Goal: Information Seeking & Learning: Learn about a topic

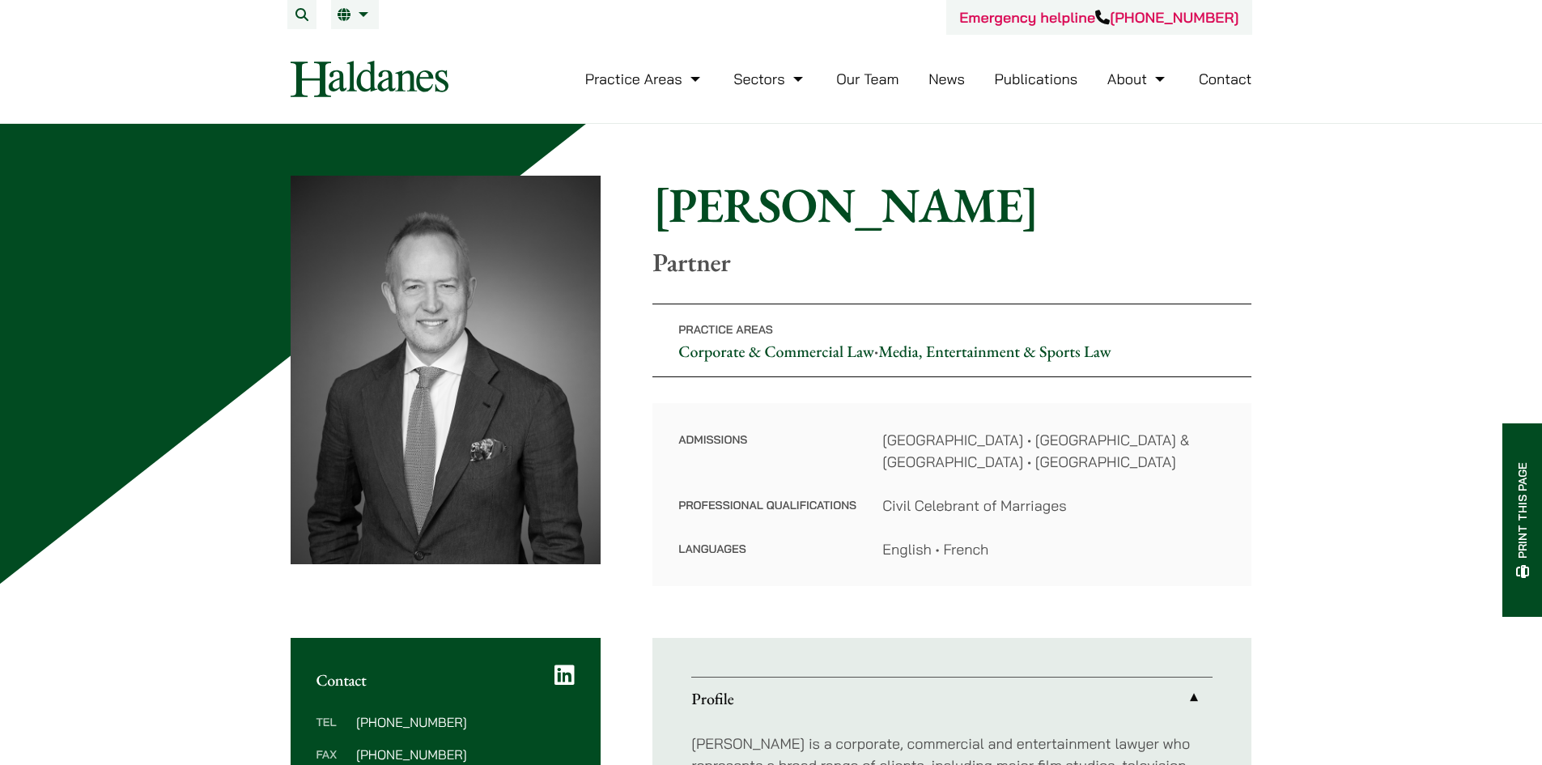
scroll to position [486, 0]
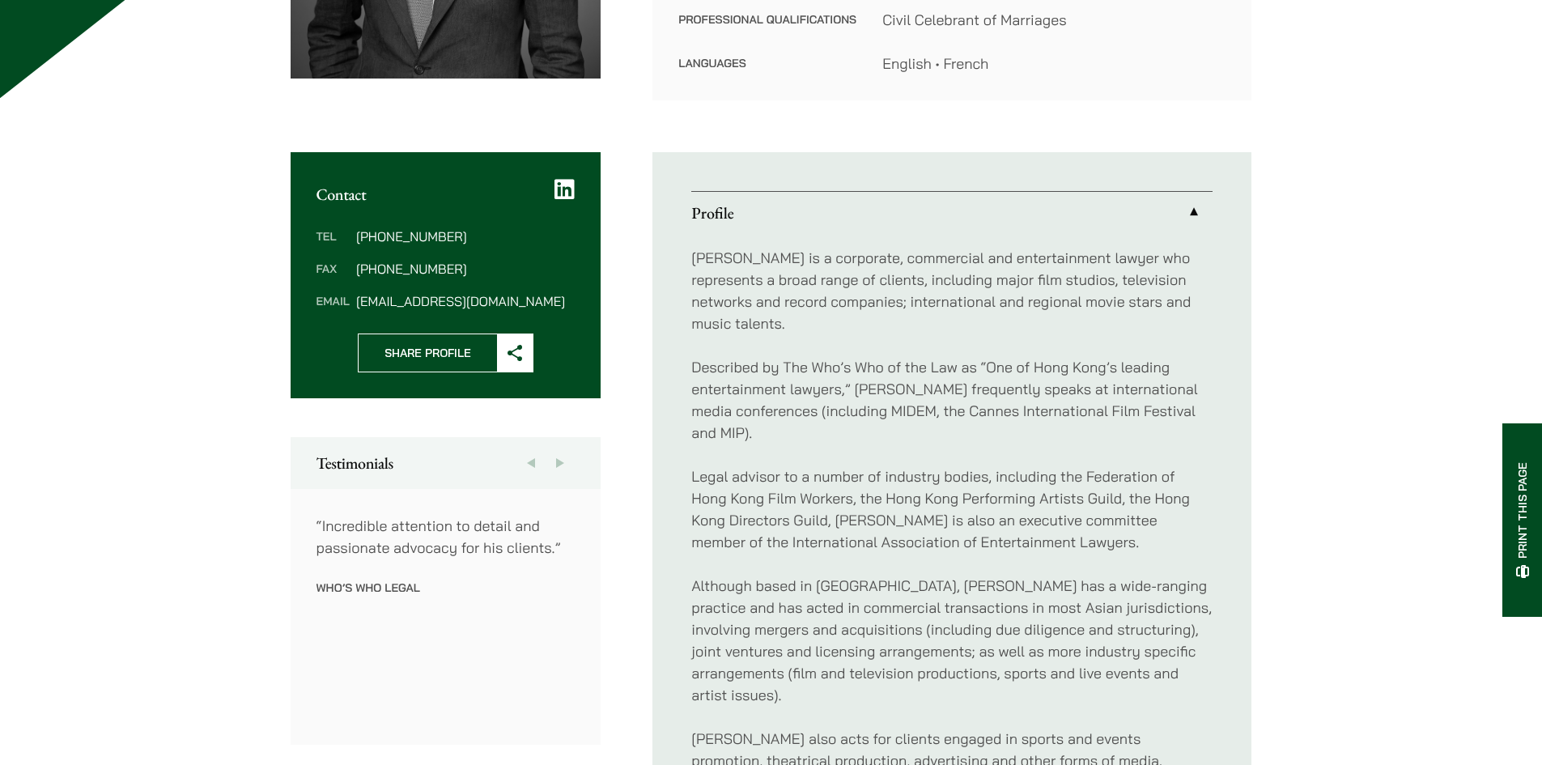
click at [838, 380] on p "Described by The Who’s Who of the Law as “One of Hong Kong’s leading entertainm…" at bounding box center [951, 399] width 521 height 87
drag, startPoint x: 691, startPoint y: 346, endPoint x: 955, endPoint y: 348, distance: 263.9
click at [955, 356] on p "Described by The Who’s Who of the Law as “One of Hong Kong’s leading entertainm…" at bounding box center [951, 399] width 521 height 87
click at [954, 356] on p "Described by The Who’s Who of the Law as “One of Hong Kong’s leading entertainm…" at bounding box center [951, 399] width 521 height 87
drag, startPoint x: 956, startPoint y: 347, endPoint x: 887, endPoint y: 342, distance: 69.0
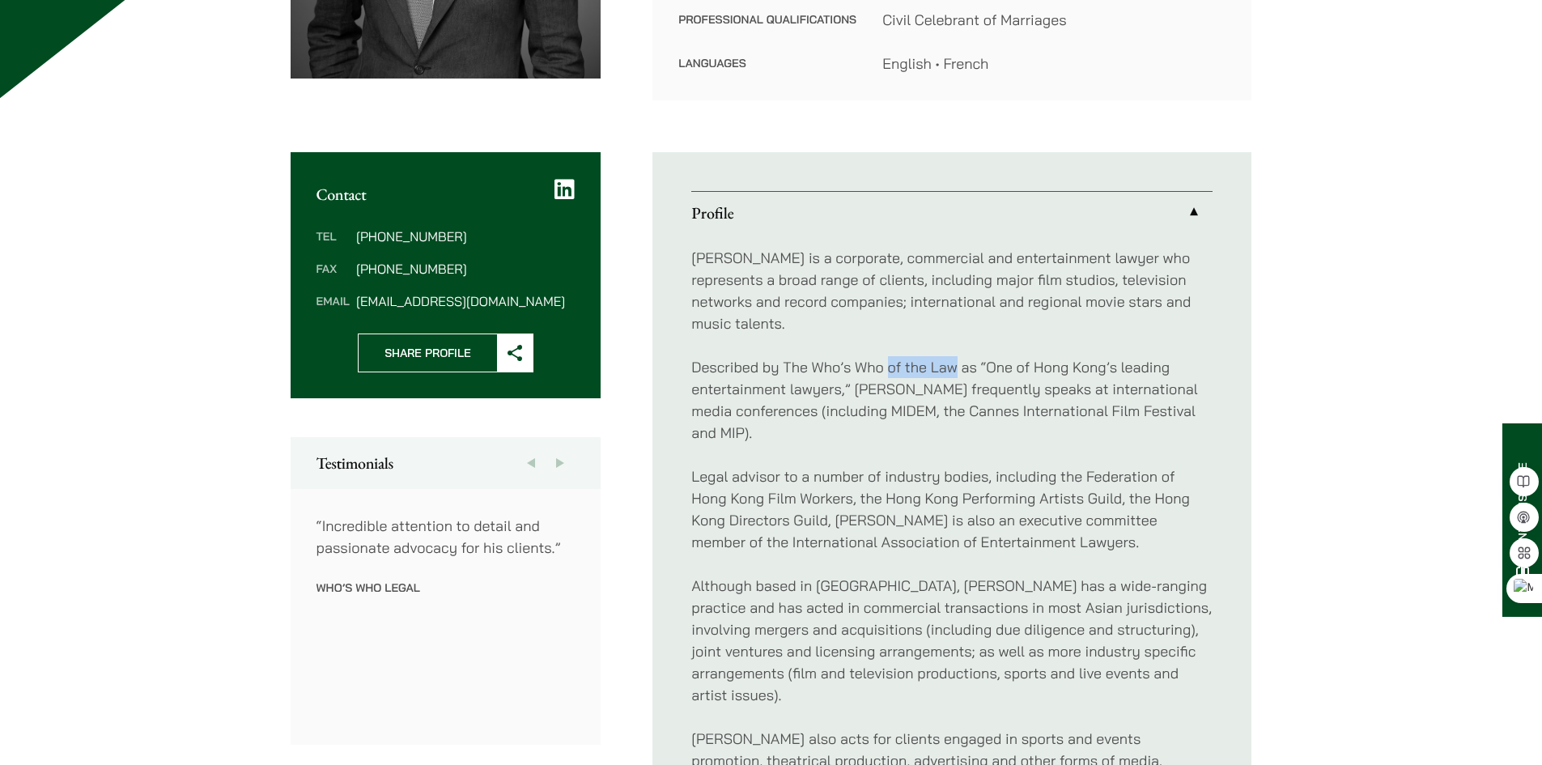
click at [887, 356] on p "Described by The Who’s Who of the Law as “One of Hong Kong’s leading entertainm…" at bounding box center [951, 399] width 521 height 87
click at [867, 358] on div at bounding box center [856, 366] width 28 height 23
click at [769, 356] on p "Described by The Who’s Who of the Law as “One of Hong Kong’s leading entertainm…" at bounding box center [951, 399] width 521 height 87
drag, startPoint x: 797, startPoint y: 347, endPoint x: 1003, endPoint y: 347, distance: 205.6
click at [1003, 356] on p "Described by The Who’s Who of the Law as “One of Hong Kong’s leading entertainm…" at bounding box center [951, 399] width 521 height 87
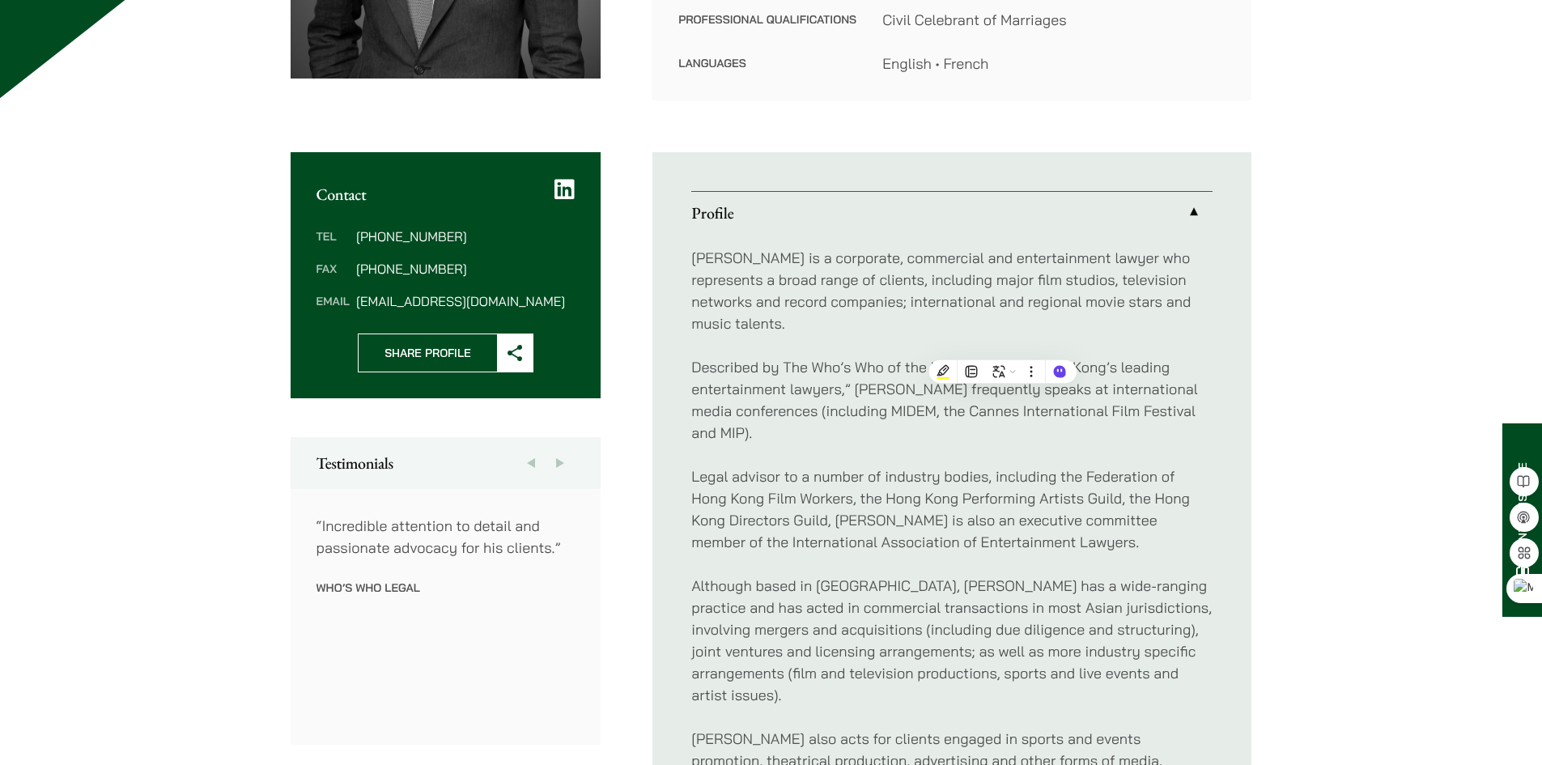
click at [838, 418] on p "Described by The Who’s Who of the Law as “One of Hong Kong’s leading entertainm…" at bounding box center [951, 399] width 521 height 87
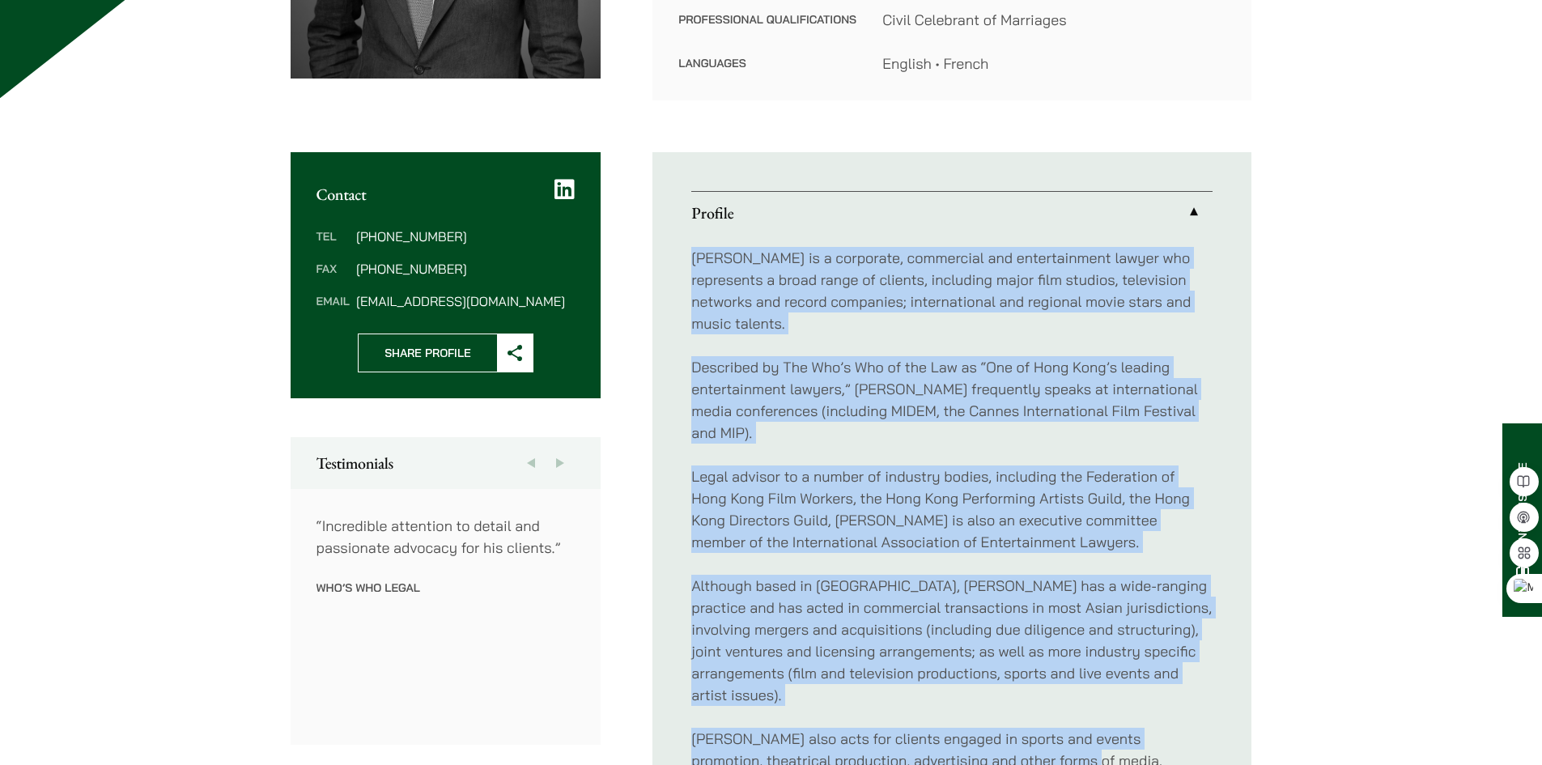
drag, startPoint x: 1041, startPoint y: 730, endPoint x: 688, endPoint y: 258, distance: 589.4
click at [688, 258] on ul "Profile [PERSON_NAME] is a corporate, commercial and entertainment lawyer who r…" at bounding box center [952, 542] width 599 height 780
click at [933, 370] on p "Described by The Who’s Who of the Law as “One of Hong Kong’s leading entertainm…" at bounding box center [951, 399] width 521 height 87
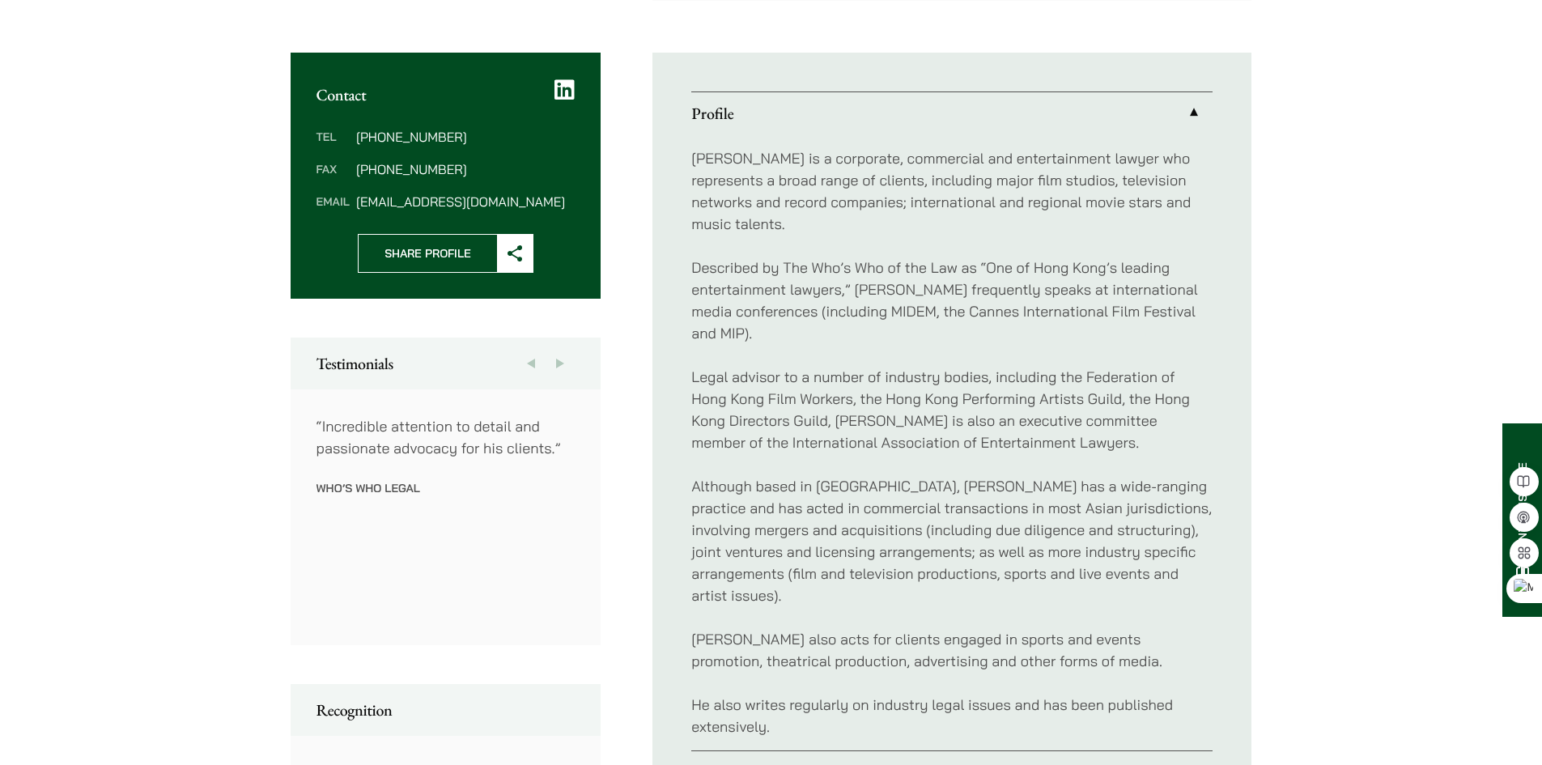
scroll to position [648, 0]
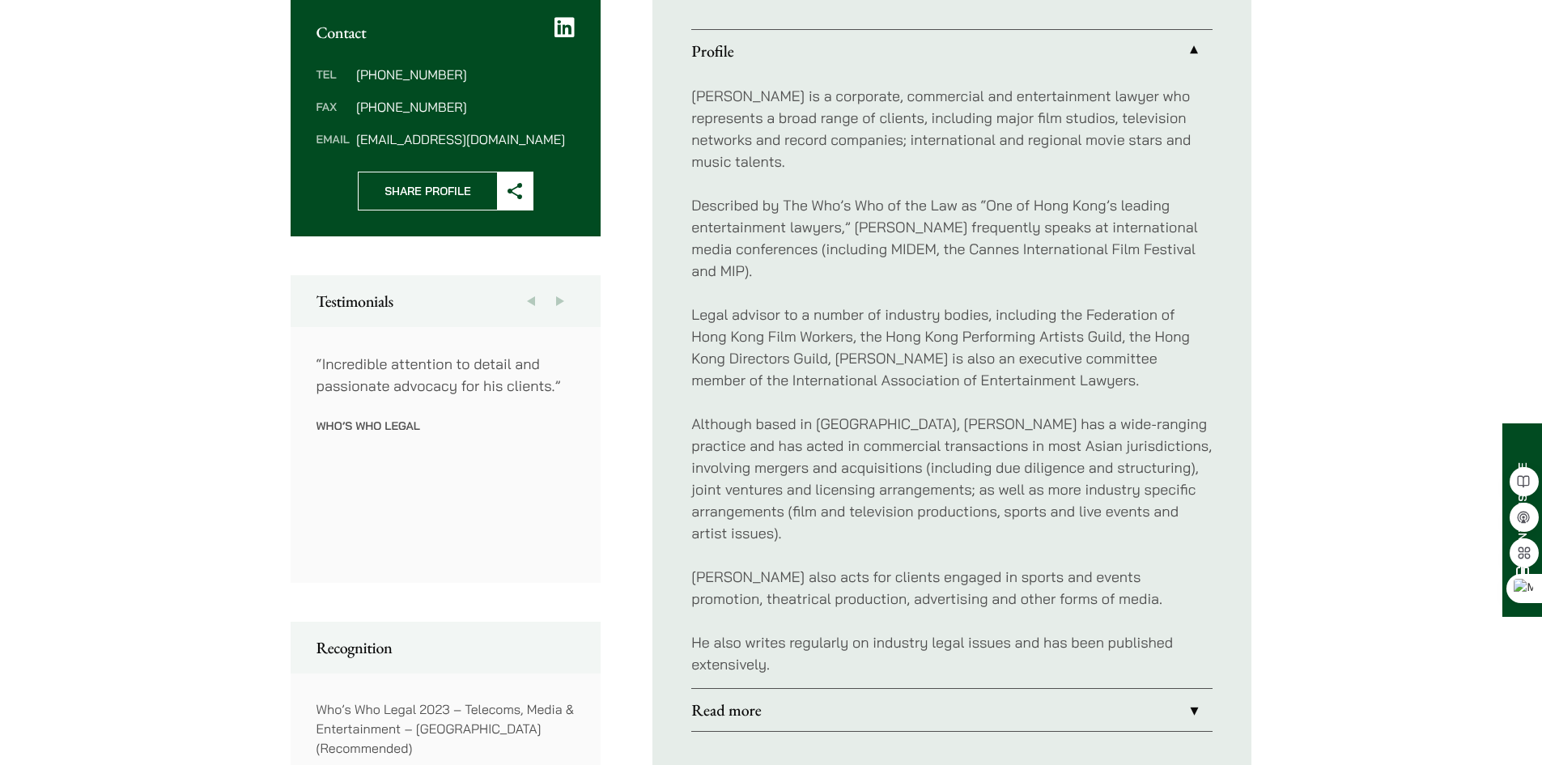
click at [1099, 631] on p "He also writes regularly on industry legal issues and has been published extens…" at bounding box center [951, 653] width 521 height 44
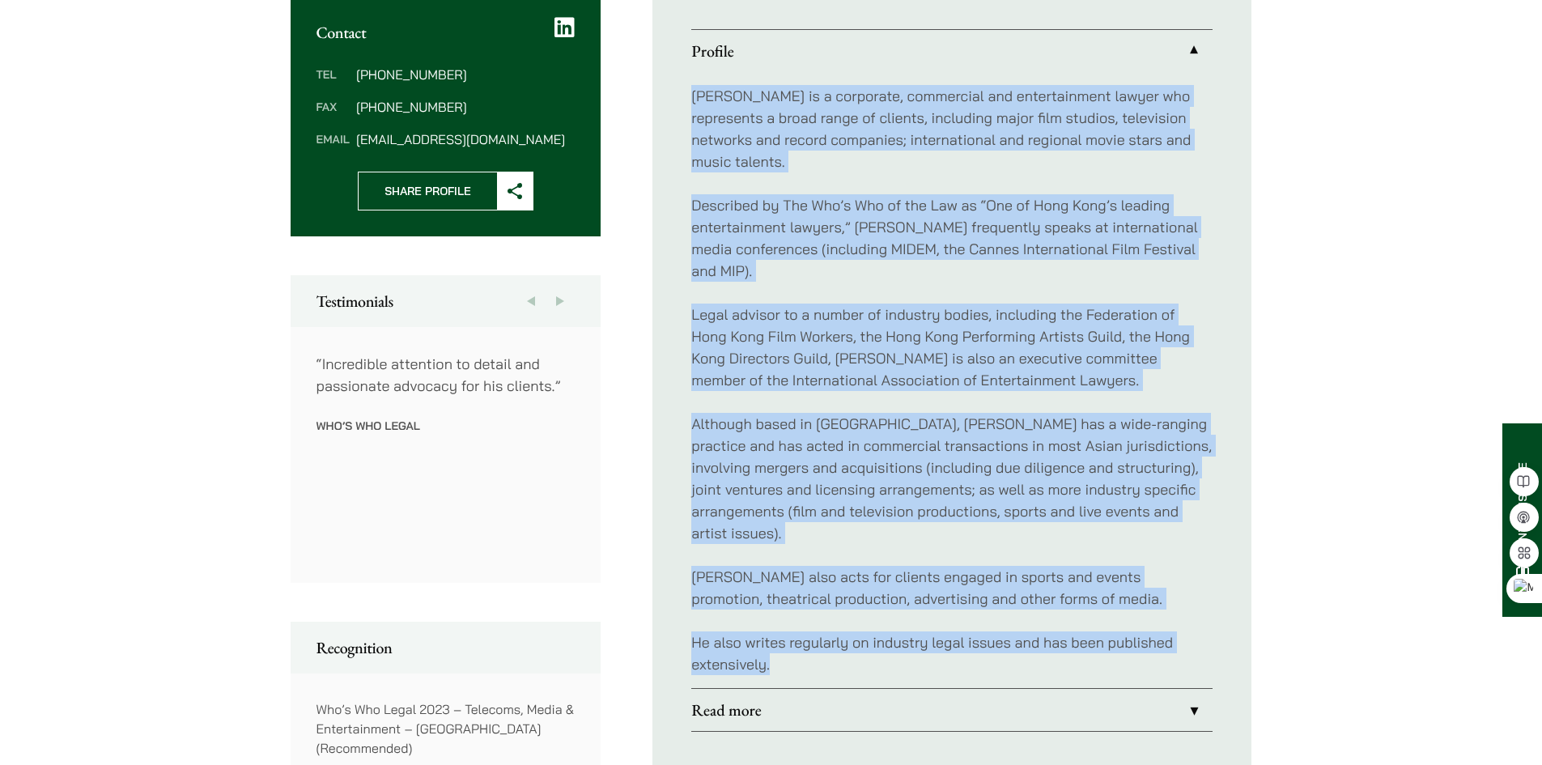
drag, startPoint x: 1044, startPoint y: 636, endPoint x: 691, endPoint y: 95, distance: 646.5
click at [691, 95] on div "[PERSON_NAME] is a corporate, commercial and entertainment lawyer who represent…" at bounding box center [951, 380] width 521 height 616
click at [894, 413] on p "Although based in [GEOGRAPHIC_DATA], [PERSON_NAME] has a wide-ranging practice …" at bounding box center [951, 478] width 521 height 131
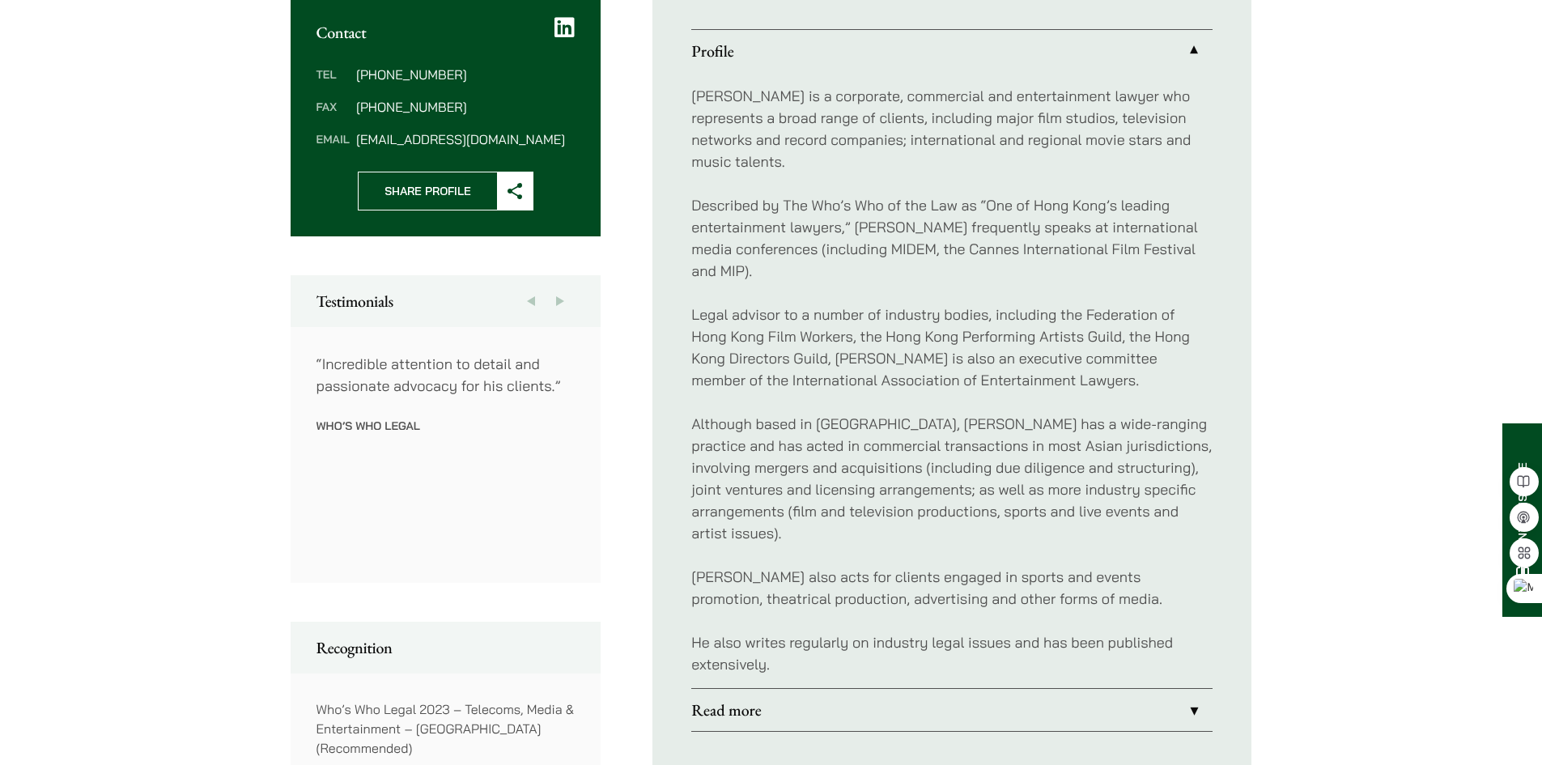
click at [1043, 521] on p "Although based in [GEOGRAPHIC_DATA], [PERSON_NAME] has a wide-ranging practice …" at bounding box center [951, 478] width 521 height 131
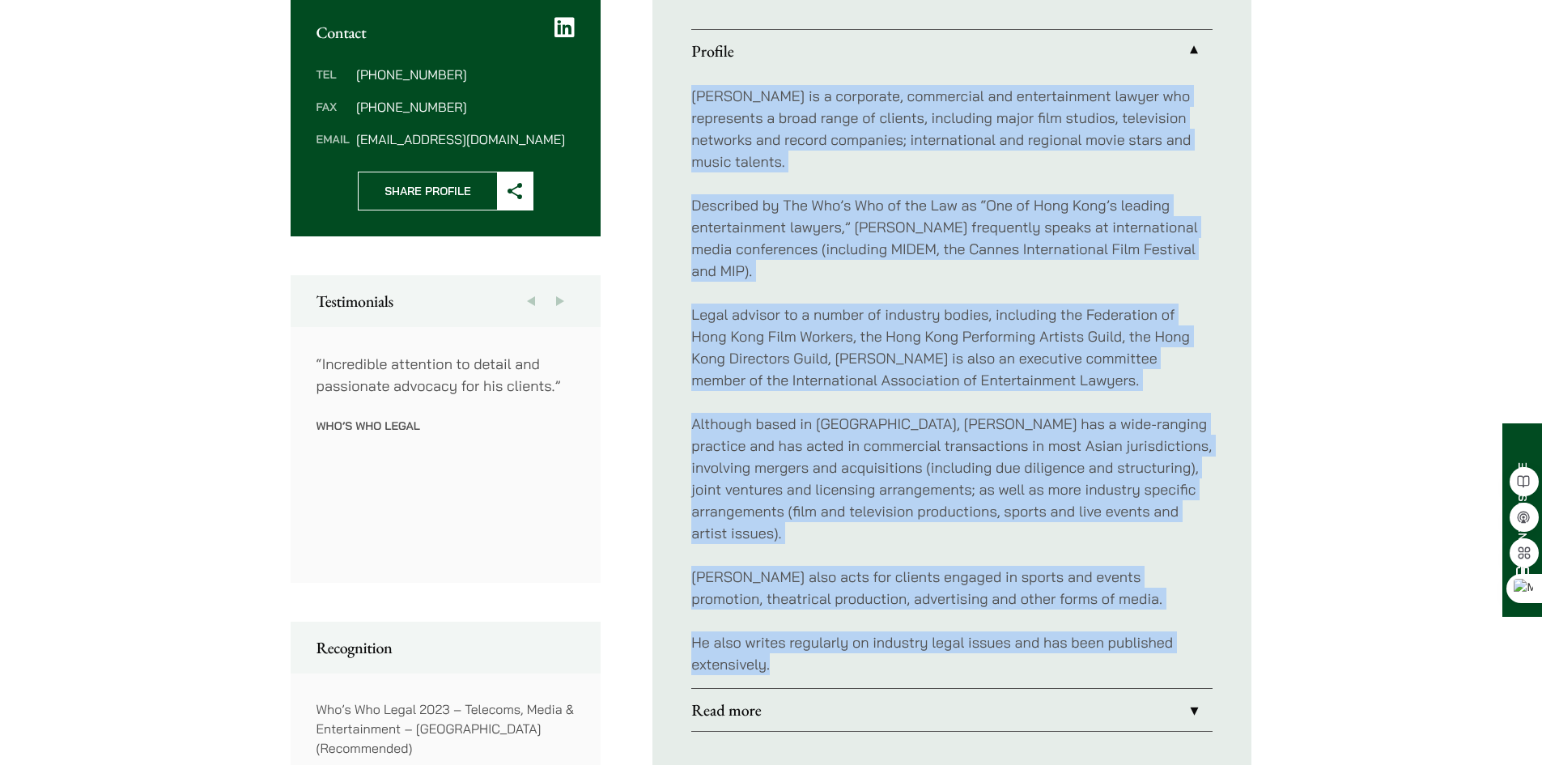
drag, startPoint x: 975, startPoint y: 648, endPoint x: 694, endPoint y: 91, distance: 624.5
click at [694, 91] on div "[PERSON_NAME] is a corporate, commercial and entertainment lawyer who represent…" at bounding box center [951, 380] width 521 height 616
click at [709, 132] on p "[PERSON_NAME] is a corporate, commercial and entertainment lawyer who represent…" at bounding box center [951, 128] width 521 height 87
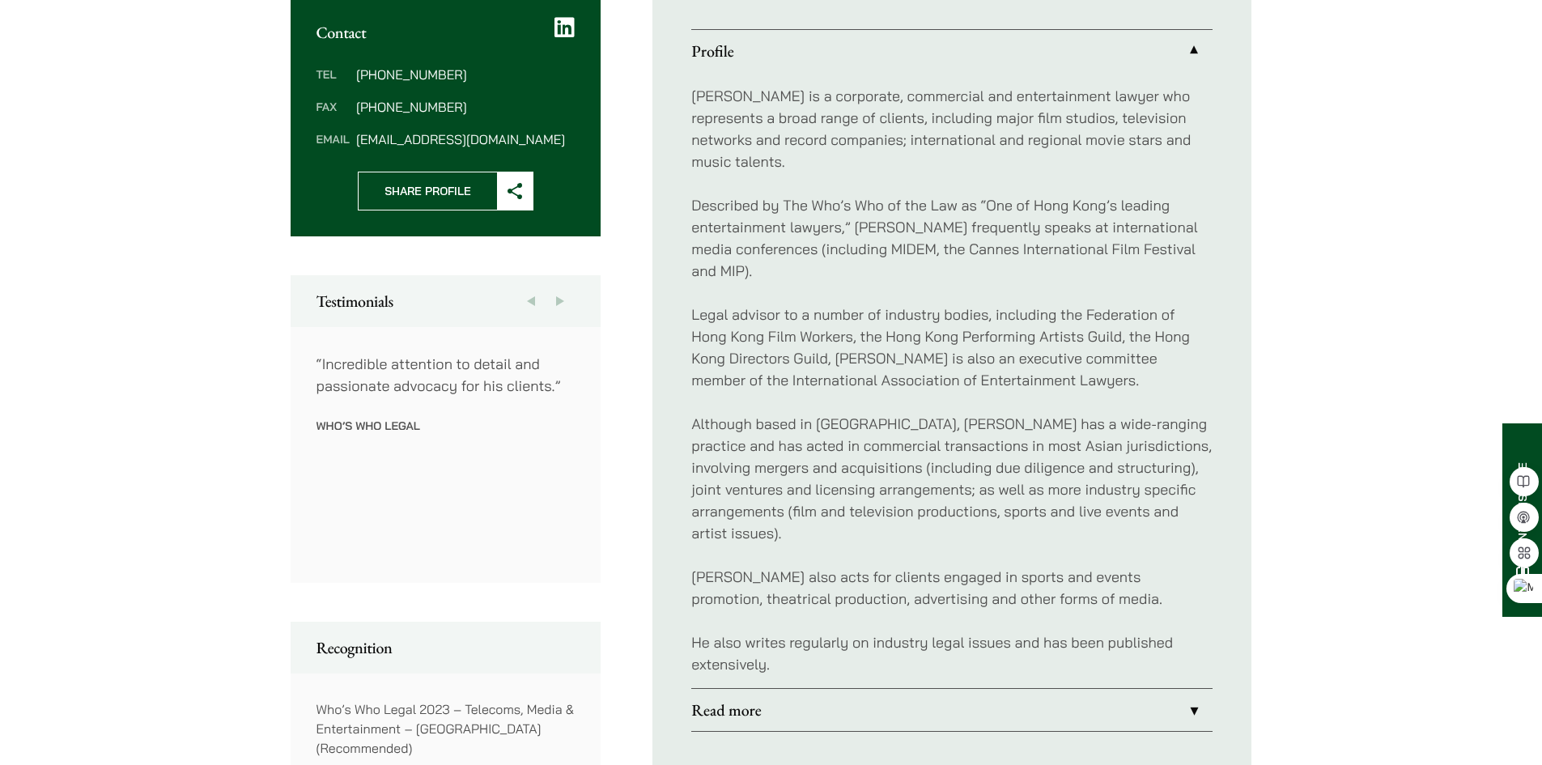
click at [1071, 414] on p "Although based in [GEOGRAPHIC_DATA], [PERSON_NAME] has a wide-ranging practice …" at bounding box center [951, 478] width 521 height 131
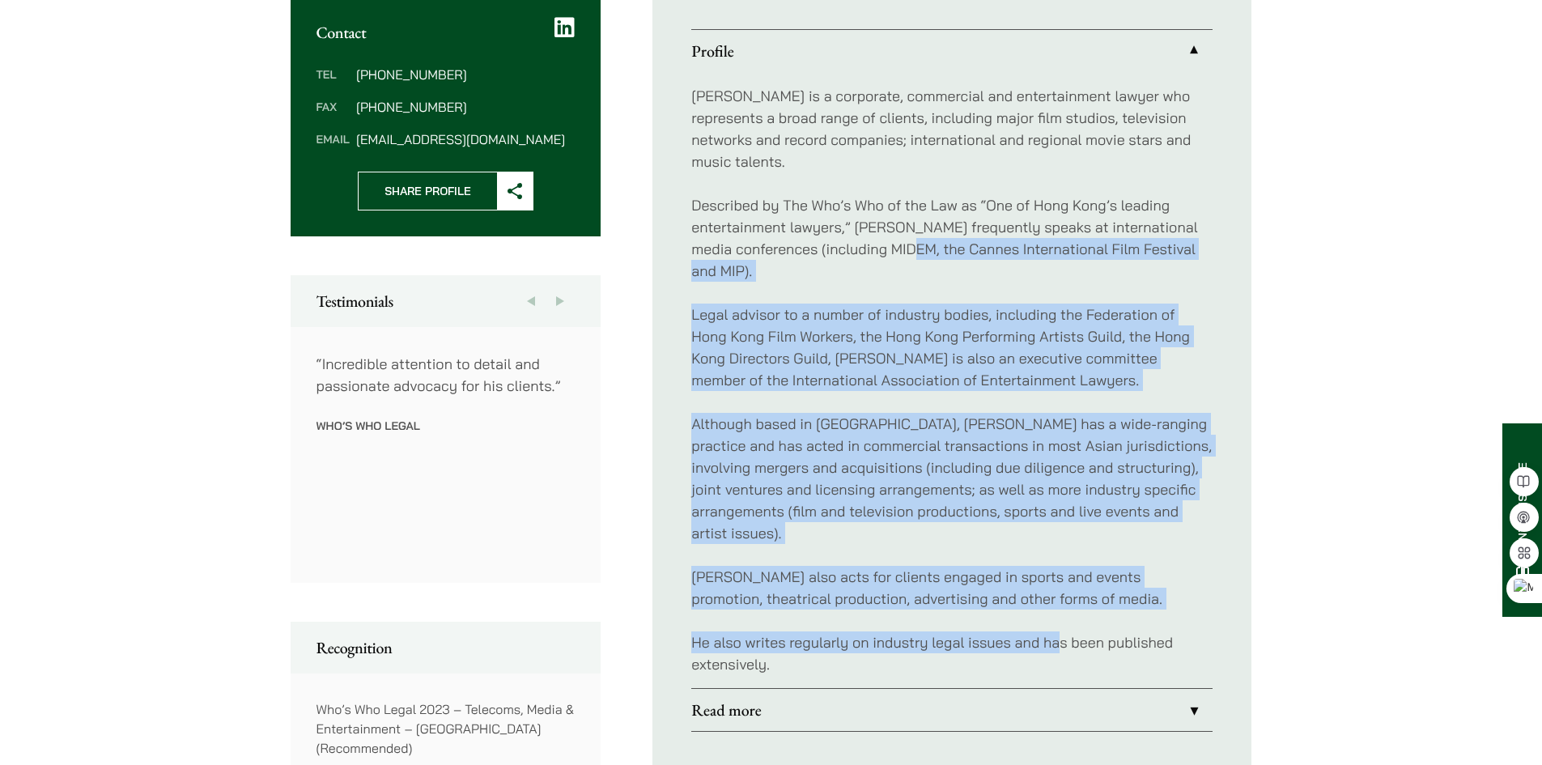
drag, startPoint x: 1063, startPoint y: 618, endPoint x: 933, endPoint y: 237, distance: 402.2
click at [933, 237] on div "[PERSON_NAME] is a corporate, commercial and entertainment lawyer who represent…" at bounding box center [951, 380] width 521 height 616
click at [882, 321] on p "Legal advisor to a number of industry bodies, including the Federation of Hong …" at bounding box center [951, 347] width 521 height 87
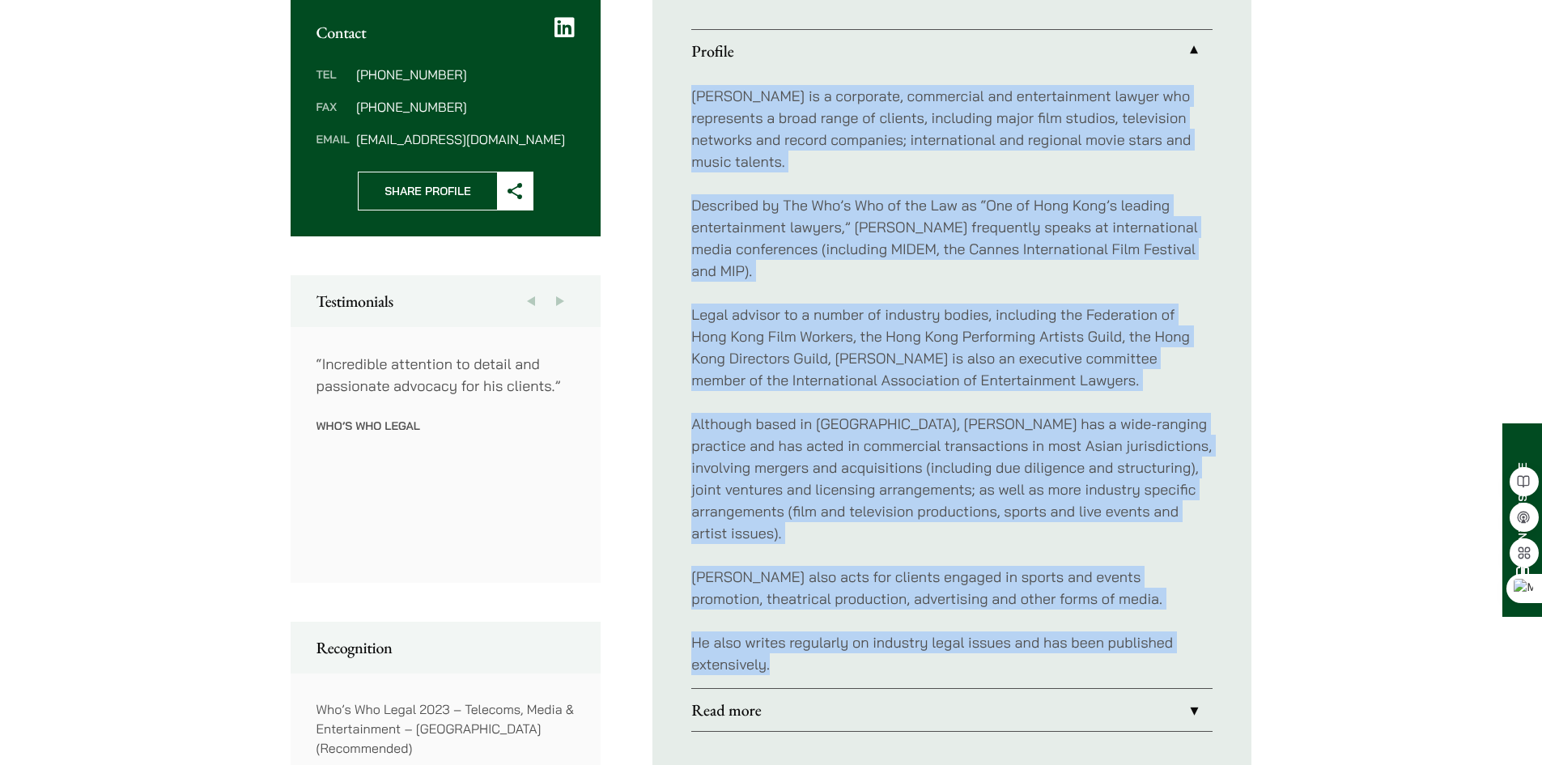
drag, startPoint x: 692, startPoint y: 100, endPoint x: 1188, endPoint y: 643, distance: 735.2
click at [1188, 643] on div "[PERSON_NAME] is a corporate, commercial and entertainment lawyer who represent…" at bounding box center [951, 380] width 521 height 616
click at [1169, 648] on p "He also writes regularly on industry legal issues and has been published extens…" at bounding box center [951, 653] width 521 height 44
drag, startPoint x: 1129, startPoint y: 644, endPoint x: 693, endPoint y: 86, distance: 708.2
click at [693, 86] on div "[PERSON_NAME] is a corporate, commercial and entertainment lawyer who represent…" at bounding box center [951, 380] width 521 height 616
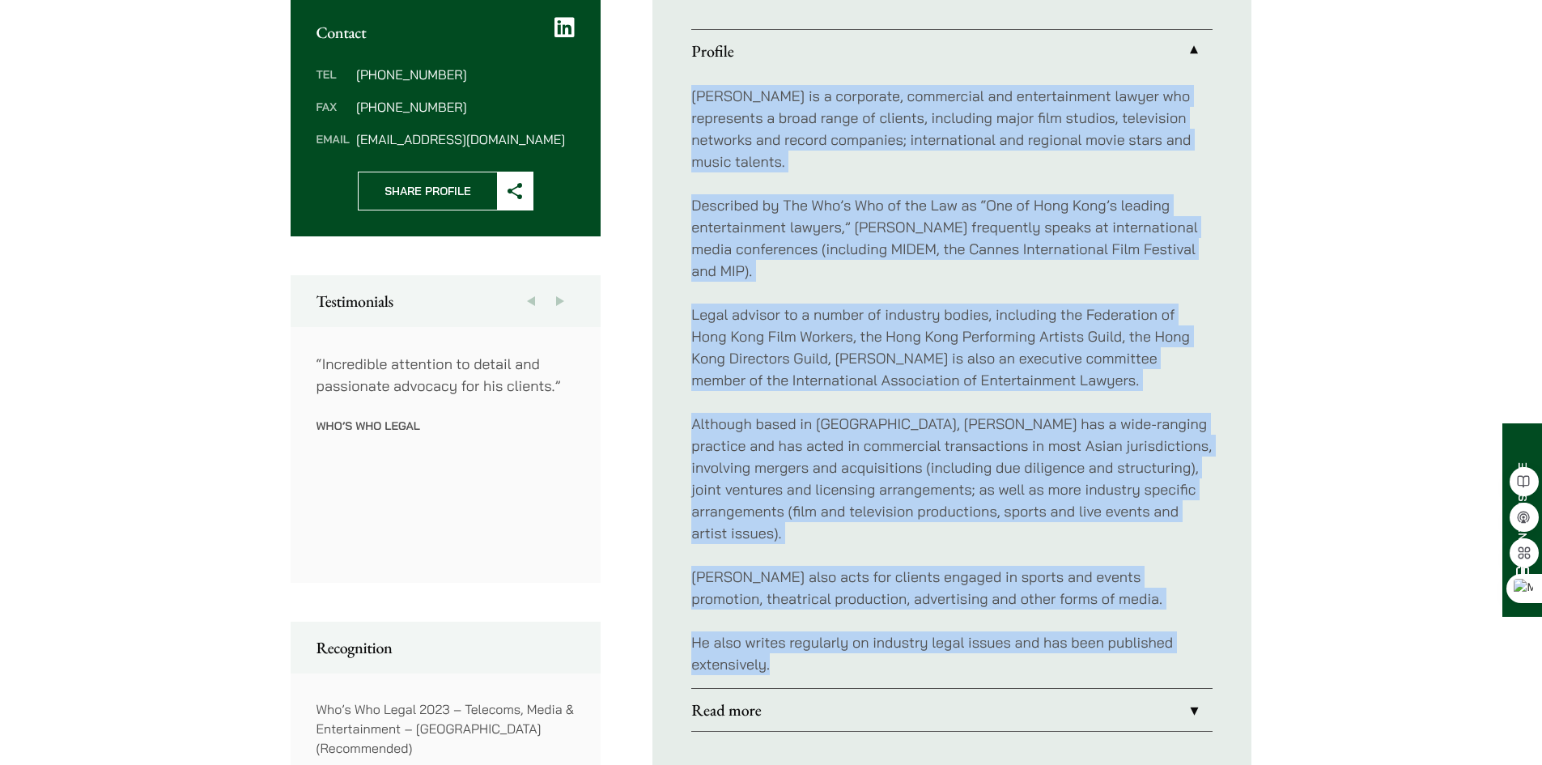
click at [692, 100] on p "[PERSON_NAME] is a corporate, commercial and entertainment lawyer who represent…" at bounding box center [951, 128] width 521 height 87
drag, startPoint x: 695, startPoint y: 91, endPoint x: 1167, endPoint y: 640, distance: 725.1
click at [1167, 640] on div "[PERSON_NAME] is a corporate, commercial and entertainment lawyer who represent…" at bounding box center [951, 380] width 521 height 616
click at [1167, 640] on p "He also writes regularly on industry legal issues and has been published extens…" at bounding box center [951, 653] width 521 height 44
drag, startPoint x: 1135, startPoint y: 640, endPoint x: 679, endPoint y: 82, distance: 721.0
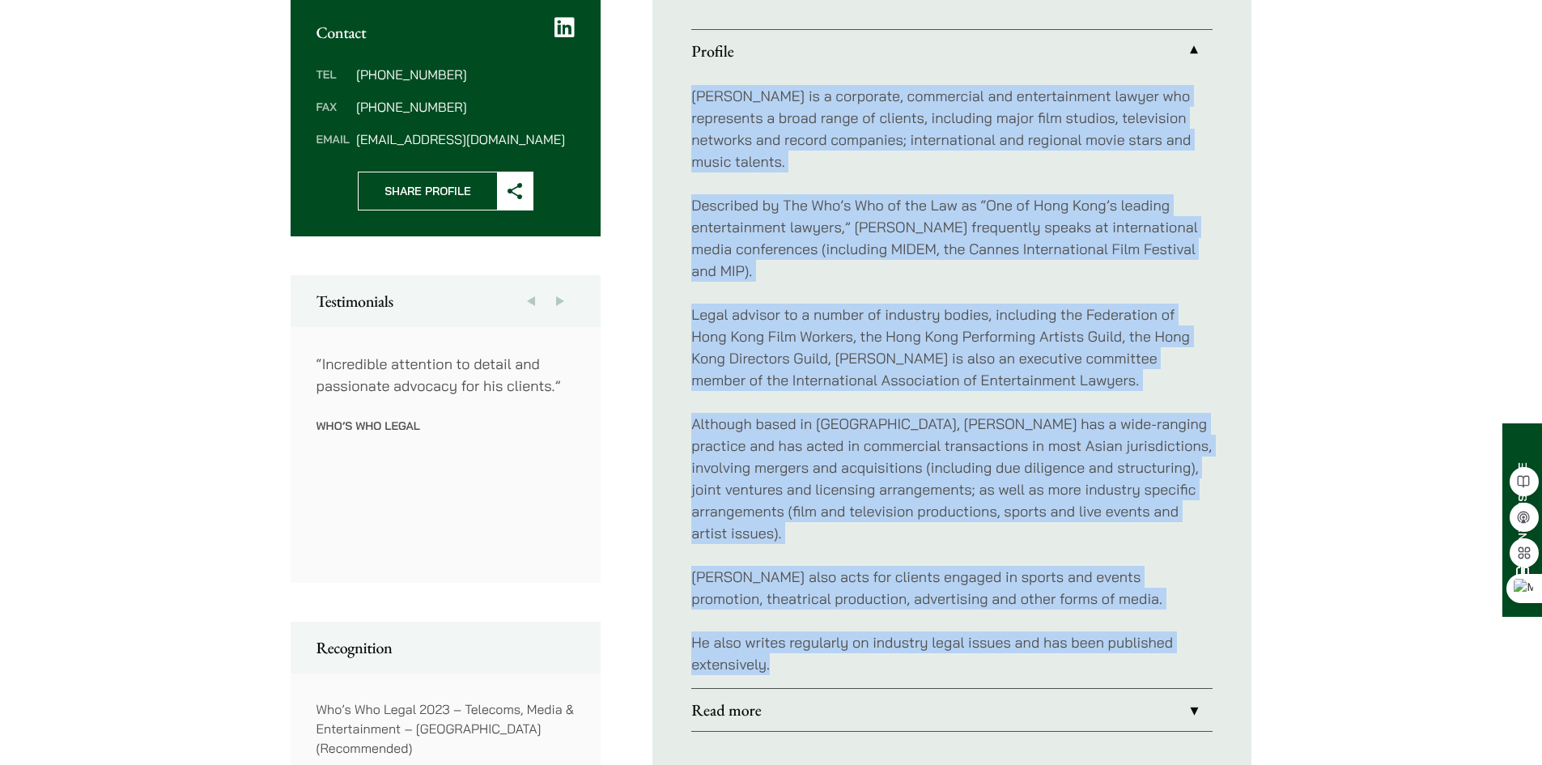
click at [679, 82] on ul "Profile [PERSON_NAME] is a corporate, commercial and entertainment lawyer who r…" at bounding box center [952, 380] width 599 height 780
click at [682, 94] on ul "Profile [PERSON_NAME] is a corporate, commercial and entertainment lawyer who r…" at bounding box center [952, 380] width 599 height 780
drag, startPoint x: 691, startPoint y: 96, endPoint x: 1167, endPoint y: 648, distance: 729.5
click at [1167, 648] on ul "Profile [PERSON_NAME] is a corporate, commercial and entertainment lawyer who r…" at bounding box center [952, 380] width 599 height 780
click at [1167, 644] on p "He also writes regularly on industry legal issues and has been published extens…" at bounding box center [951, 653] width 521 height 44
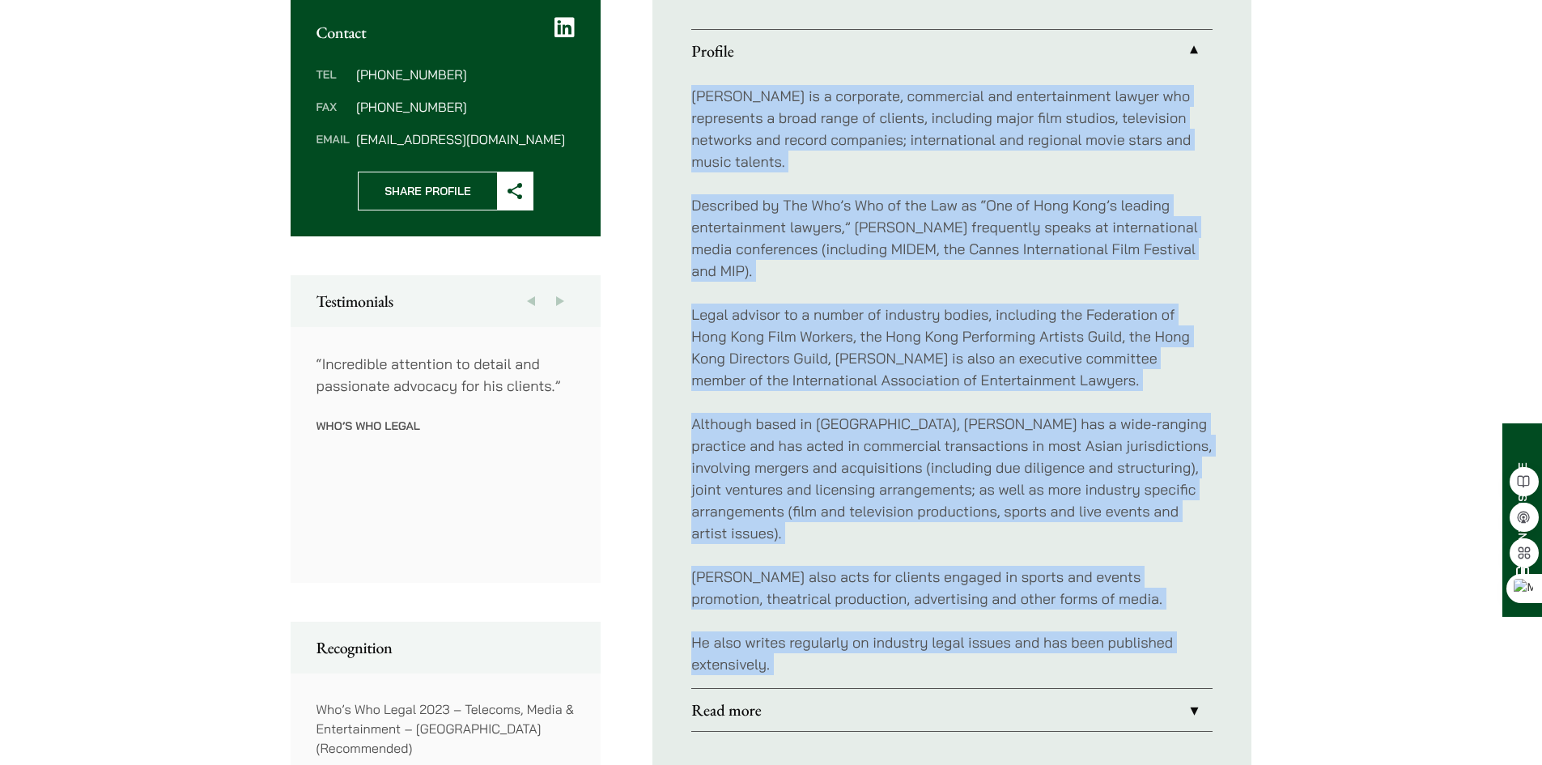
drag, startPoint x: 1167, startPoint y: 643, endPoint x: 696, endPoint y: 92, distance: 724.1
click at [696, 92] on div "[PERSON_NAME] is a corporate, commercial and entertainment lawyer who represent…" at bounding box center [951, 380] width 521 height 616
click at [877, 194] on p "Described by The Who’s Who of the Law as “One of Hong Kong’s leading entertainm…" at bounding box center [951, 237] width 521 height 87
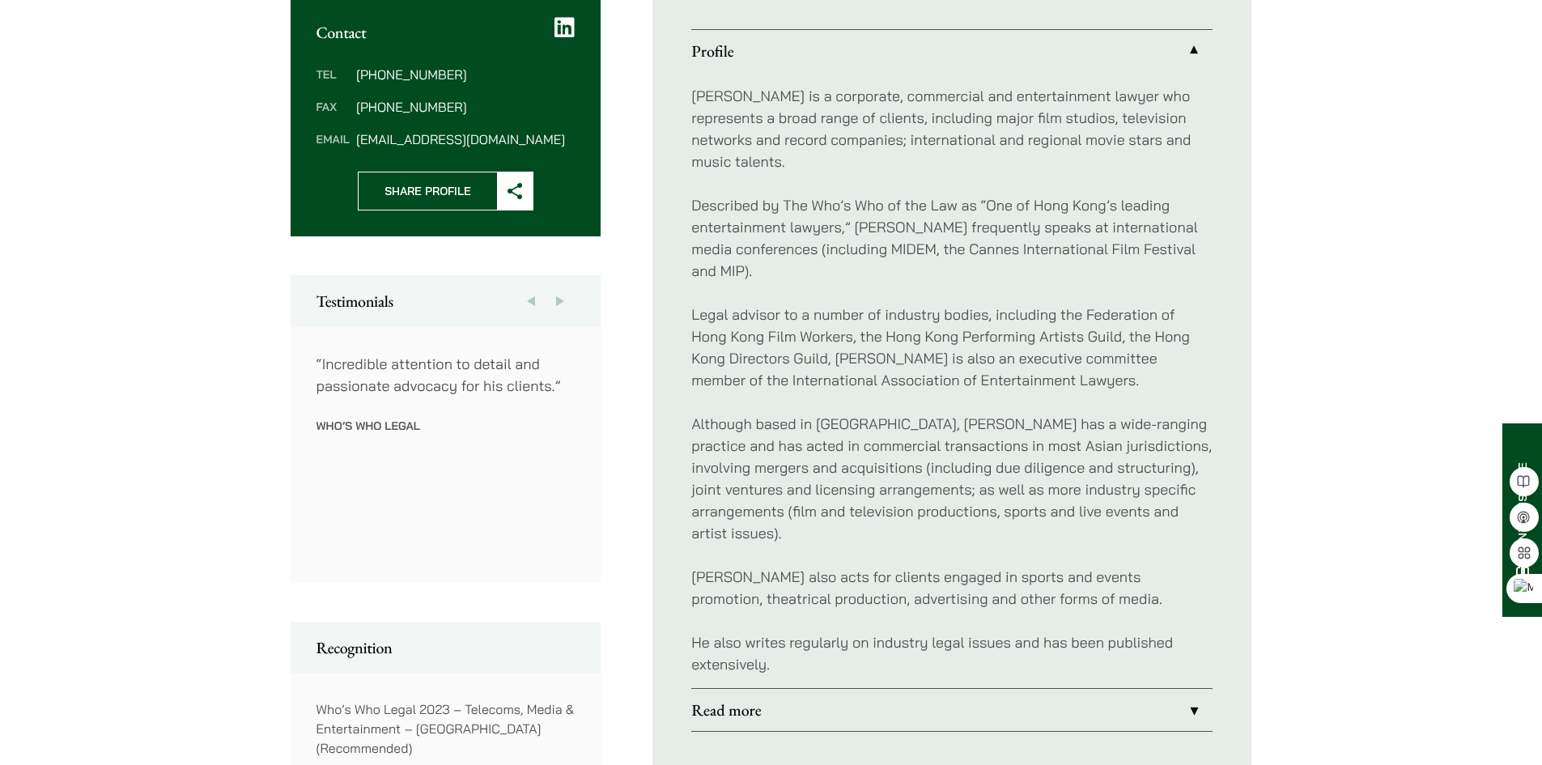
click at [1176, 576] on p "[PERSON_NAME] also acts for clients engaged in sports and events promotion, the…" at bounding box center [951, 588] width 521 height 44
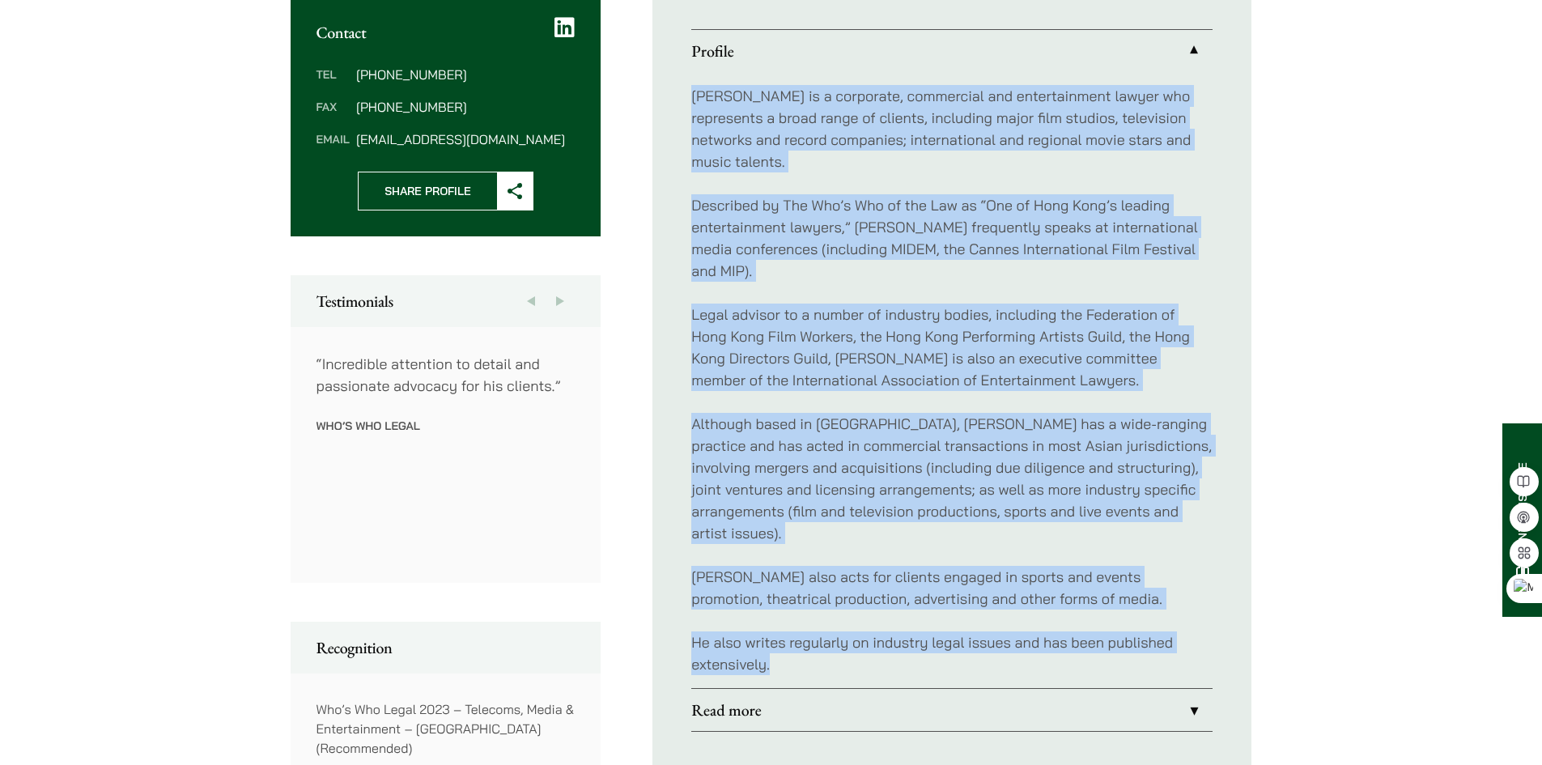
drag, startPoint x: 1122, startPoint y: 653, endPoint x: 686, endPoint y: 94, distance: 708.8
click at [686, 94] on ul "Profile [PERSON_NAME] is a corporate, commercial and entertainment lawyer who r…" at bounding box center [952, 380] width 599 height 780
click at [867, 639] on p "He also writes regularly on industry legal issues and has been published extens…" at bounding box center [951, 653] width 521 height 44
drag, startPoint x: 796, startPoint y: 648, endPoint x: 685, endPoint y: 97, distance: 561.6
click at [685, 97] on ul "Profile [PERSON_NAME] is a corporate, commercial and entertainment lawyer who r…" at bounding box center [952, 380] width 599 height 780
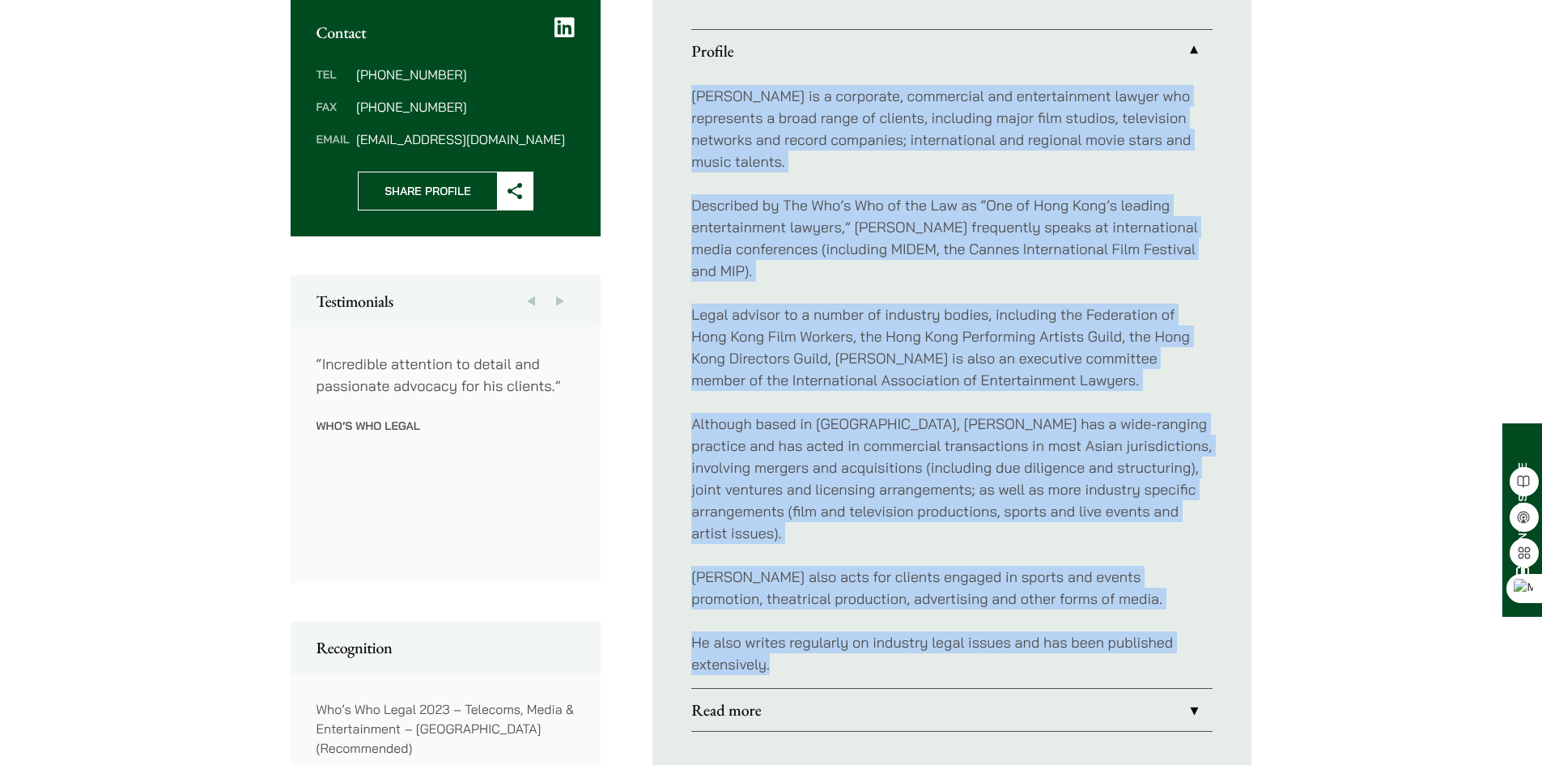
click at [712, 126] on p "[PERSON_NAME] is a corporate, commercial and entertainment lawyer who represent…" at bounding box center [951, 128] width 521 height 87
drag, startPoint x: 697, startPoint y: 95, endPoint x: 897, endPoint y: 644, distance: 584.9
click at [897, 644] on div "[PERSON_NAME] is a corporate, commercial and entertainment lawyer who represent…" at bounding box center [951, 380] width 521 height 616
click at [814, 644] on p "He also writes regularly on industry legal issues and has been published extens…" at bounding box center [951, 653] width 521 height 44
drag, startPoint x: 798, startPoint y: 646, endPoint x: 688, endPoint y: 94, distance: 563.0
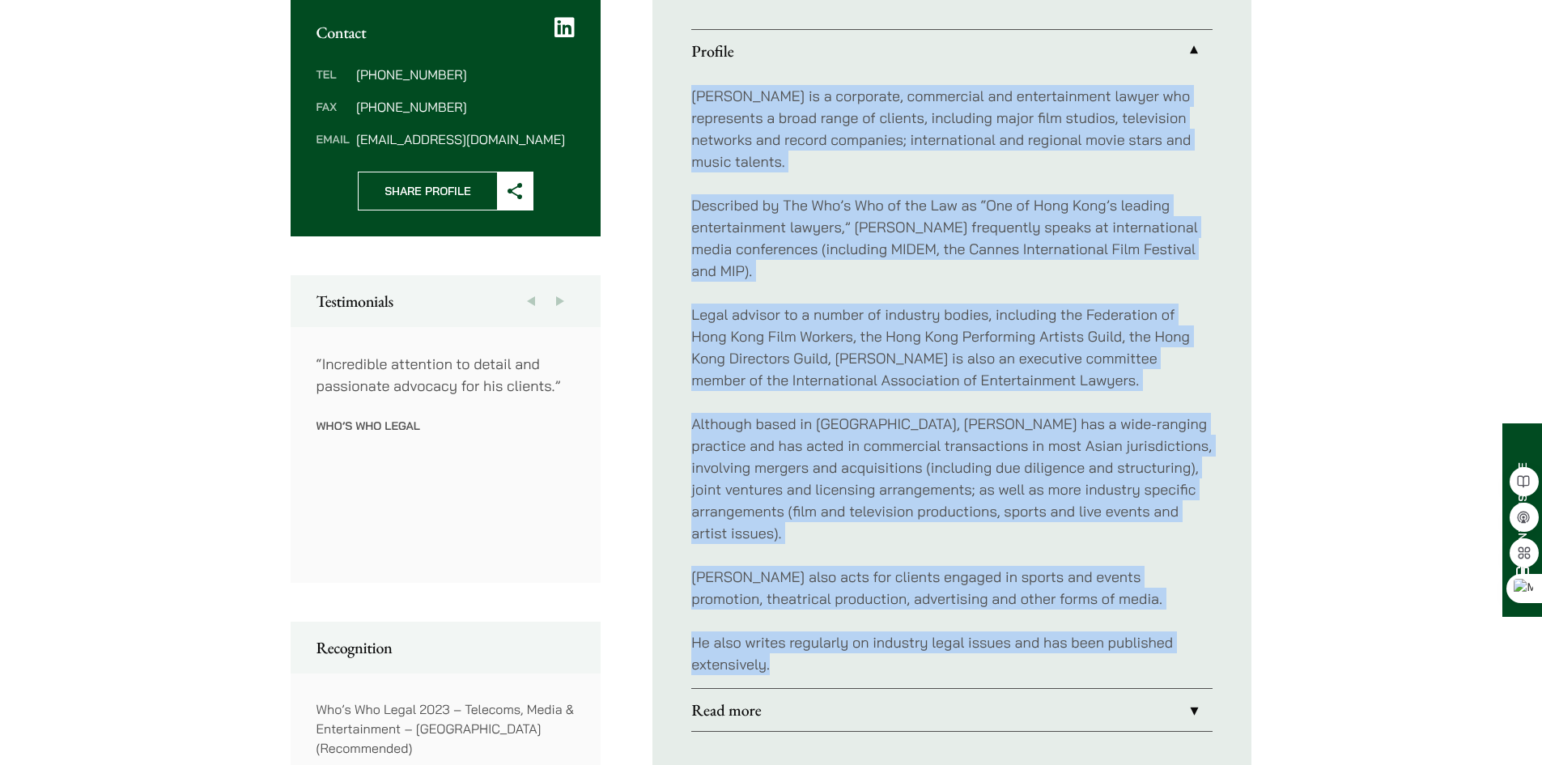
click at [688, 94] on ul "Profile [PERSON_NAME] is a corporate, commercial and entertainment lawyer who r…" at bounding box center [952, 380] width 599 height 780
click at [823, 172] on div "[PERSON_NAME] is a corporate, commercial and entertainment lawyer who represent…" at bounding box center [951, 380] width 521 height 616
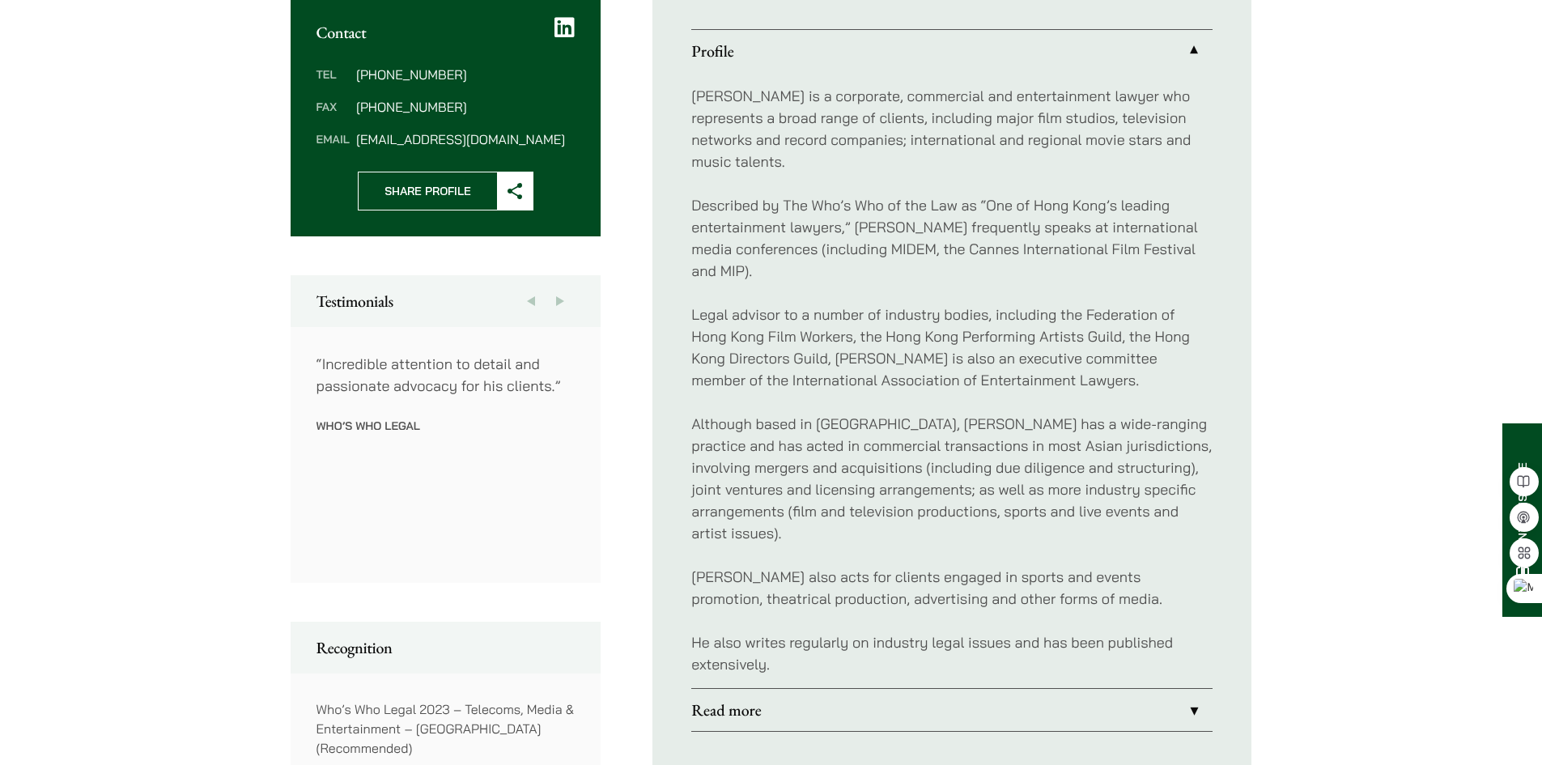
click at [1140, 457] on p "Although based in [GEOGRAPHIC_DATA], [PERSON_NAME] has a wide-ranging practice …" at bounding box center [951, 478] width 521 height 131
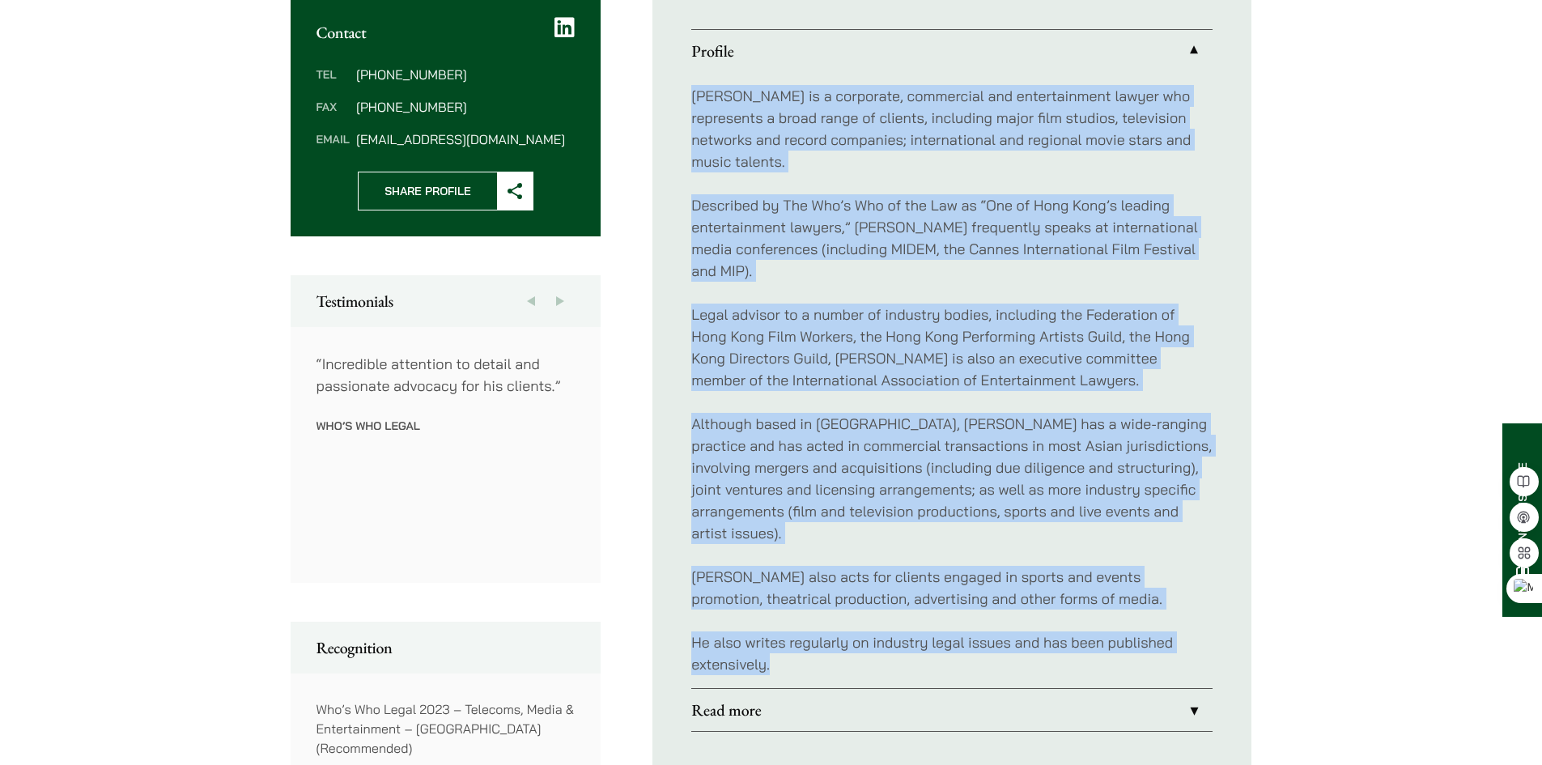
drag, startPoint x: 1172, startPoint y: 640, endPoint x: 695, endPoint y: 78, distance: 737.4
click at [695, 78] on div "[PERSON_NAME] is a corporate, commercial and entertainment lawyer who represent…" at bounding box center [951, 380] width 521 height 616
click at [954, 248] on p "Described by The Who’s Who of the Law as “One of Hong Kong’s leading entertainm…" at bounding box center [951, 237] width 521 height 87
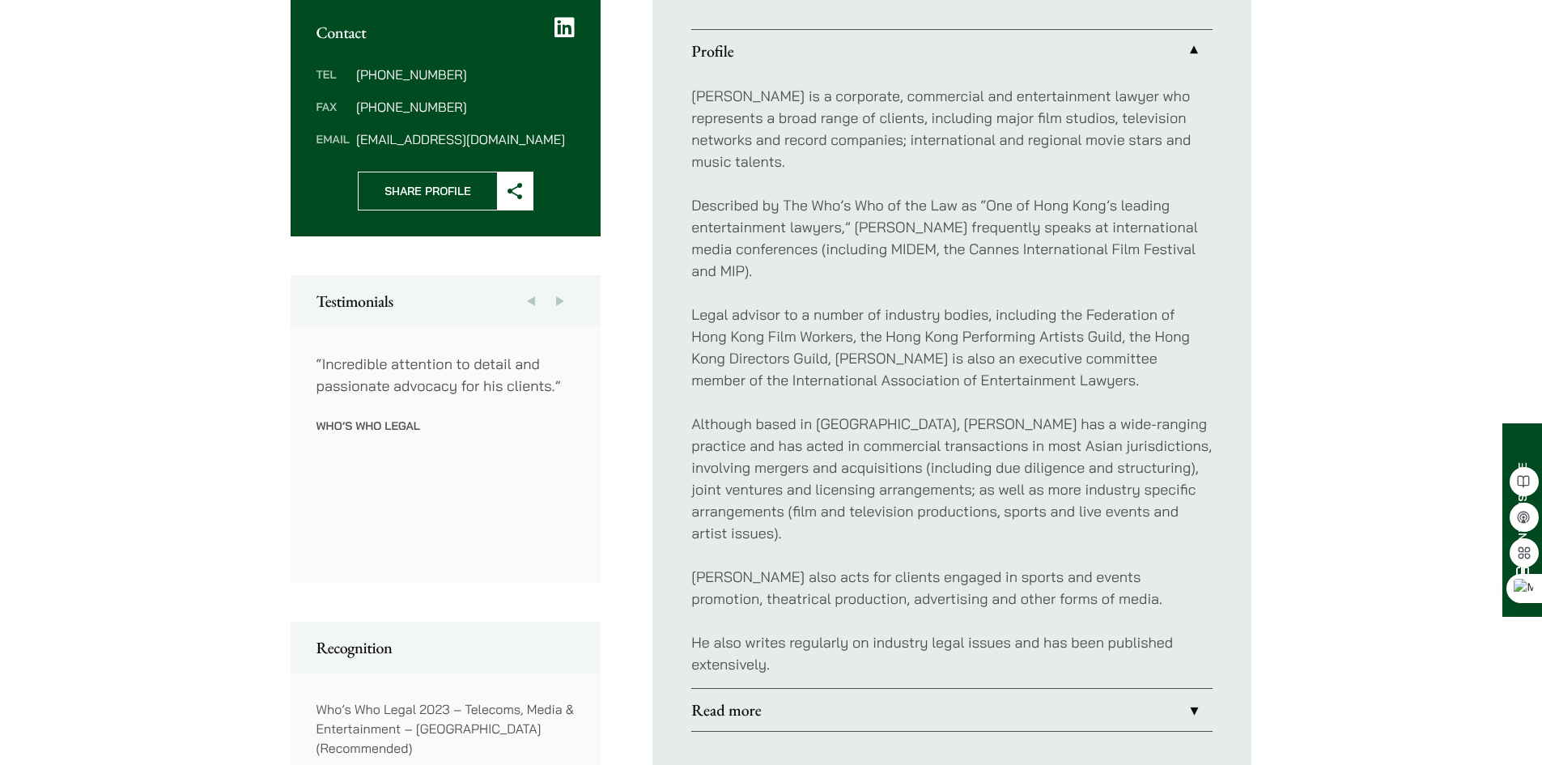
click at [1329, 164] on div "Home » Lawyers » [PERSON_NAME] [PERSON_NAME] Partner Practice Areas Corporate &…" at bounding box center [771, 768] width 1542 height 2584
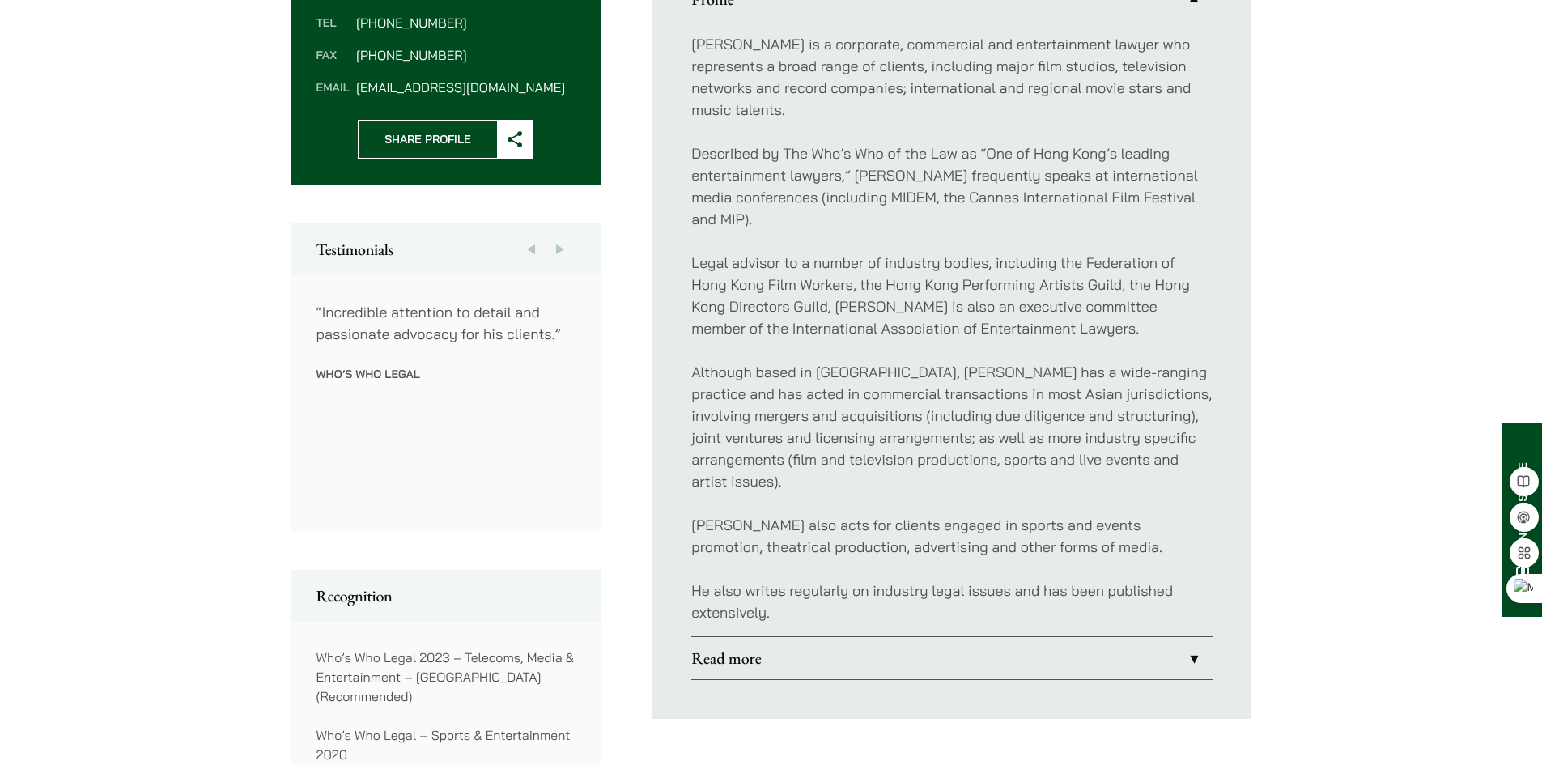
scroll to position [729, 0]
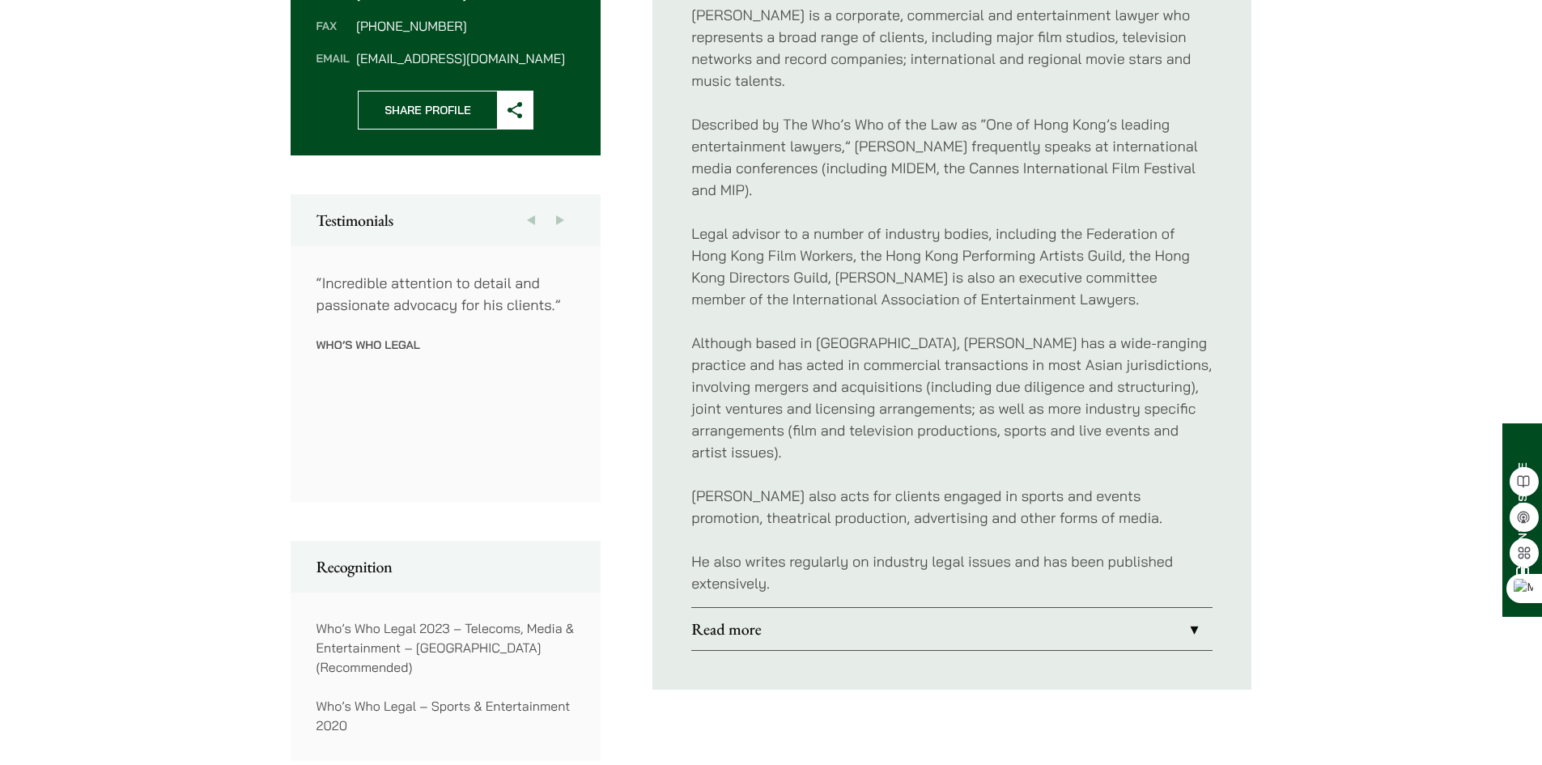
click at [827, 608] on link "Read more" at bounding box center [951, 629] width 521 height 42
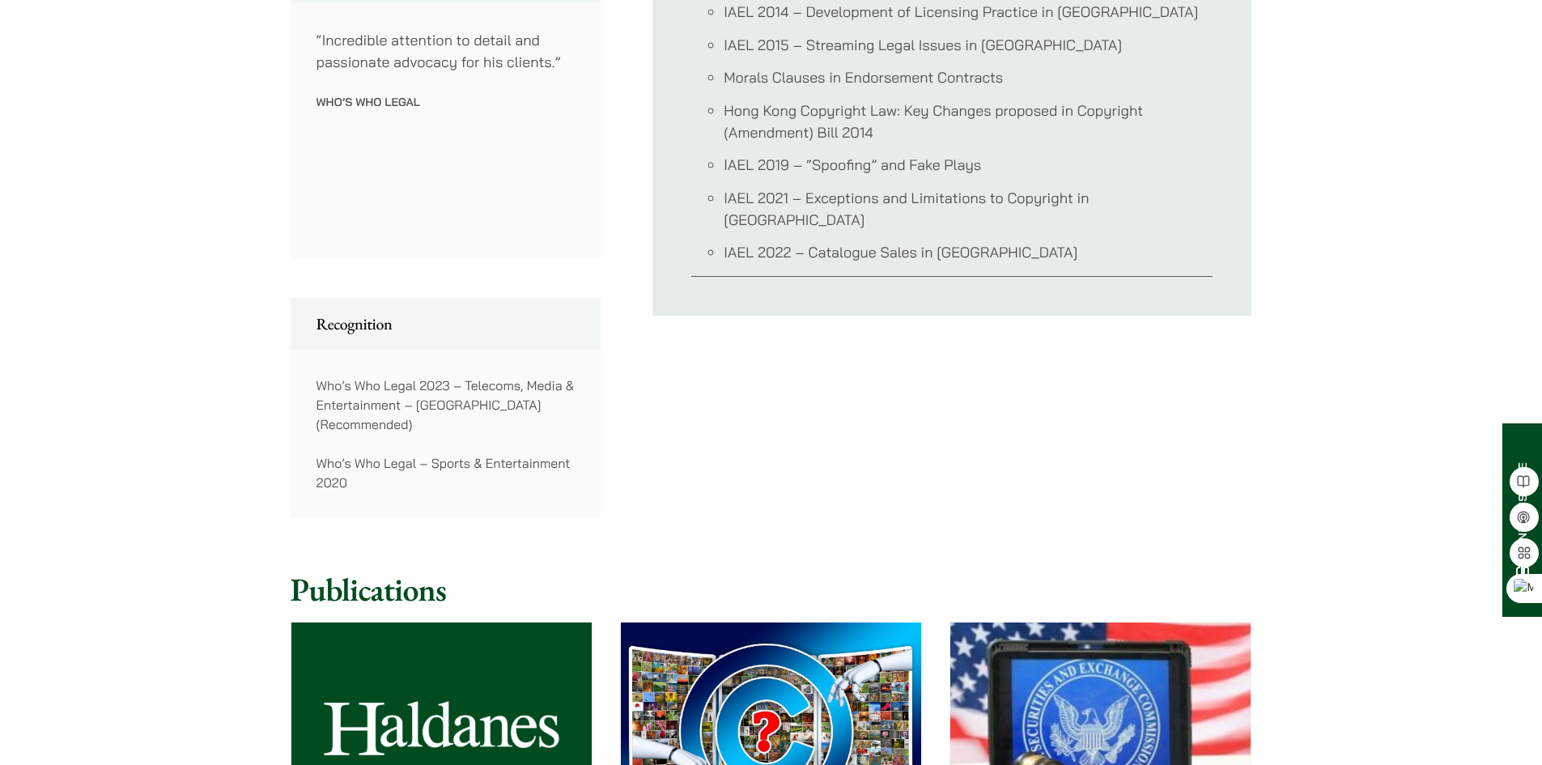
click at [427, 494] on div "Who’s Who Legal 2023 – Telecoms, Media & Entertainment – [GEOGRAPHIC_DATA] (Rec…" at bounding box center [446, 434] width 311 height 168
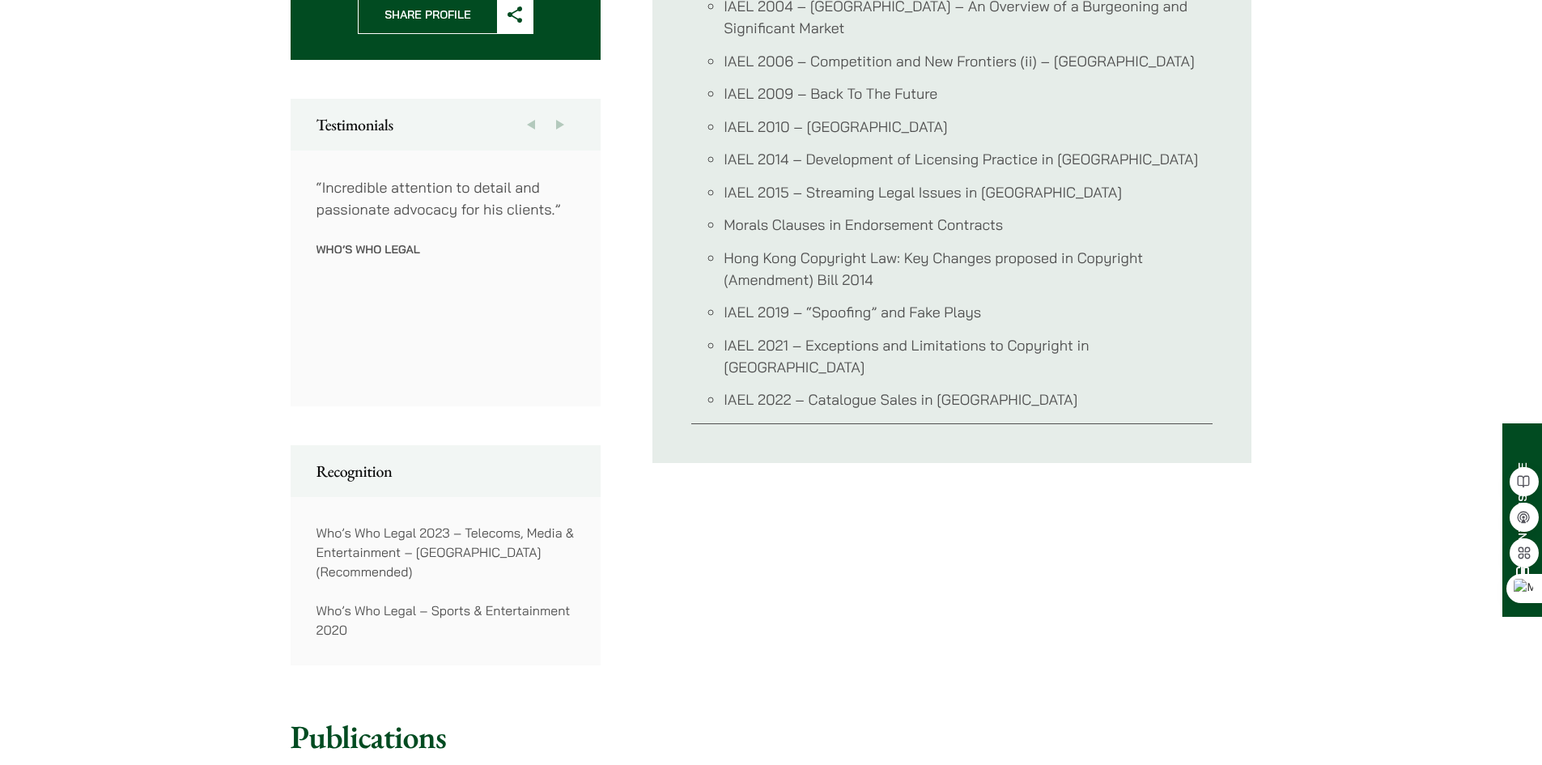
scroll to position [810, 0]
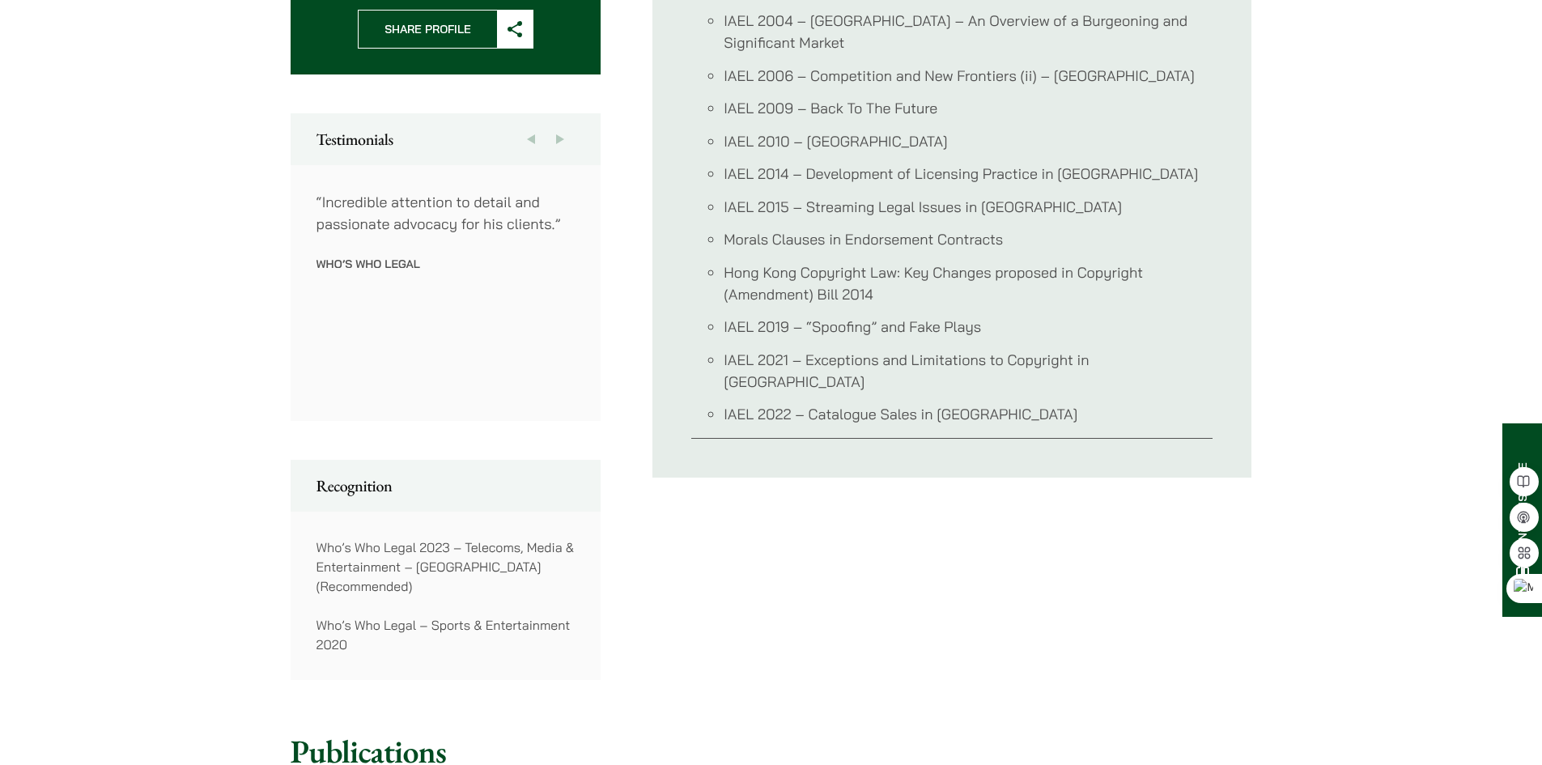
click at [442, 300] on div "“[PERSON_NAME] and his team at Haldanes have deep understanding and insights in…" at bounding box center [1223, 293] width 2332 height 204
click at [555, 140] on button "Next" at bounding box center [560, 139] width 29 height 52
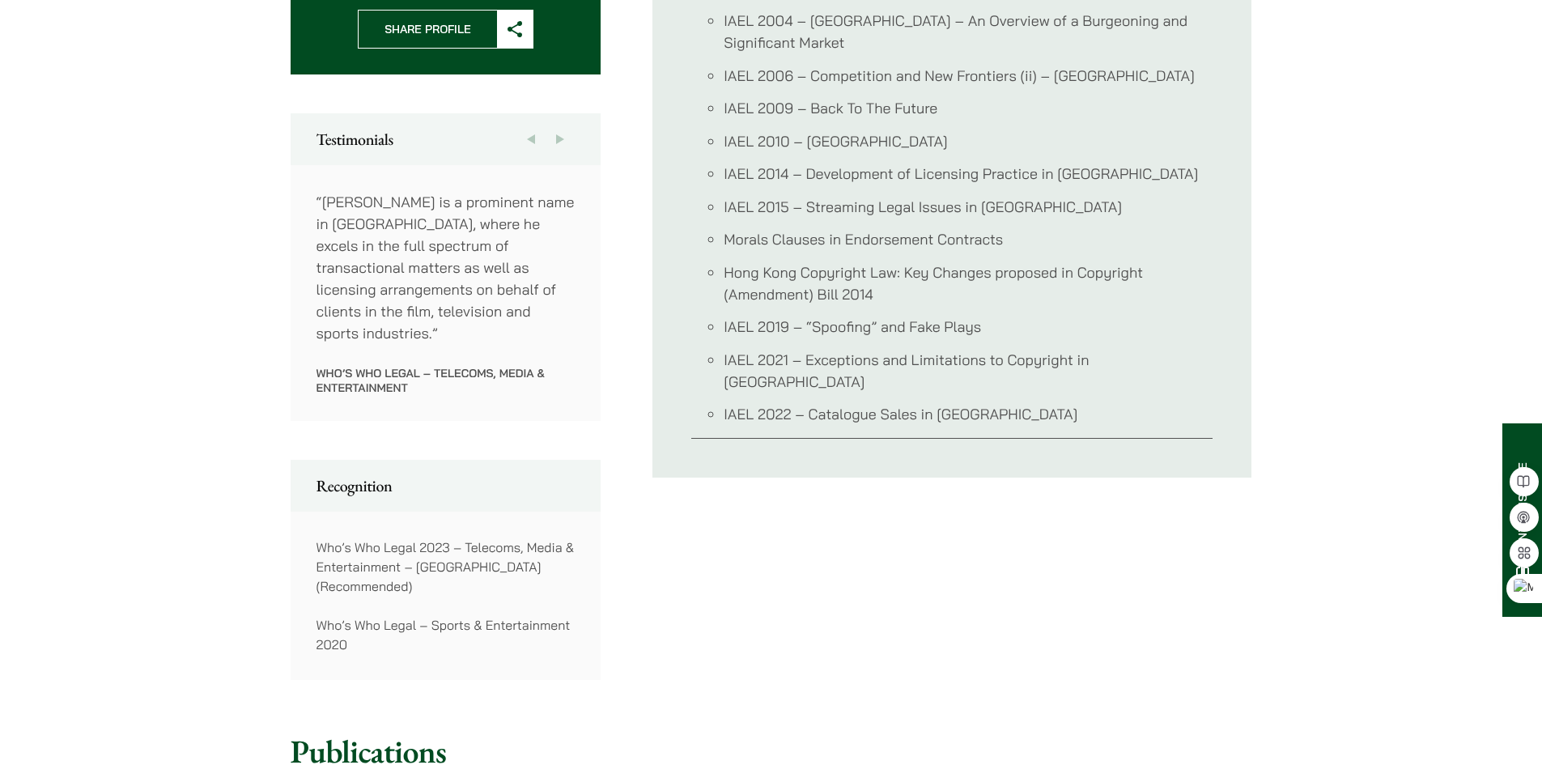
click at [555, 146] on button "Next" at bounding box center [560, 139] width 29 height 52
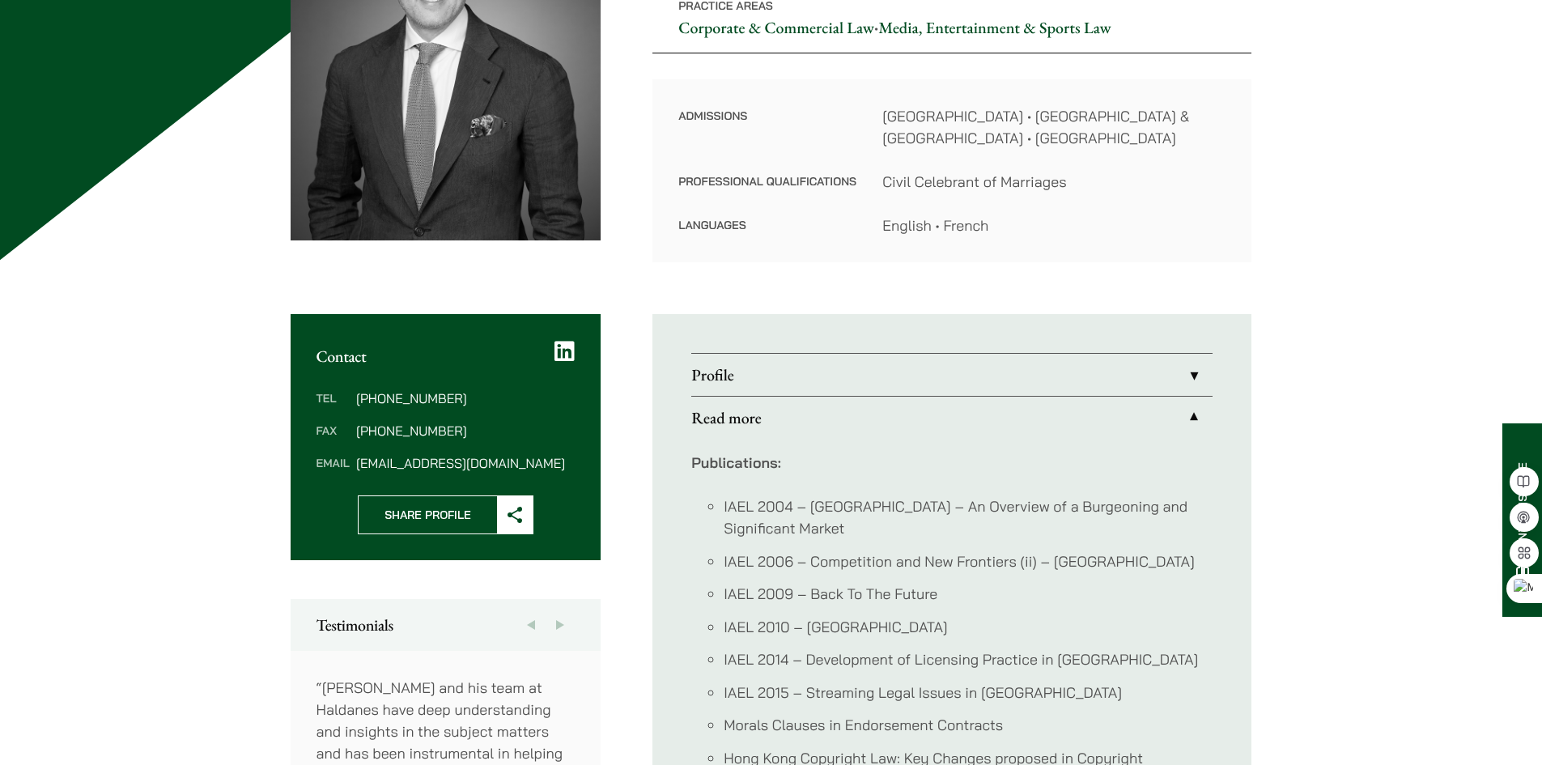
scroll to position [567, 0]
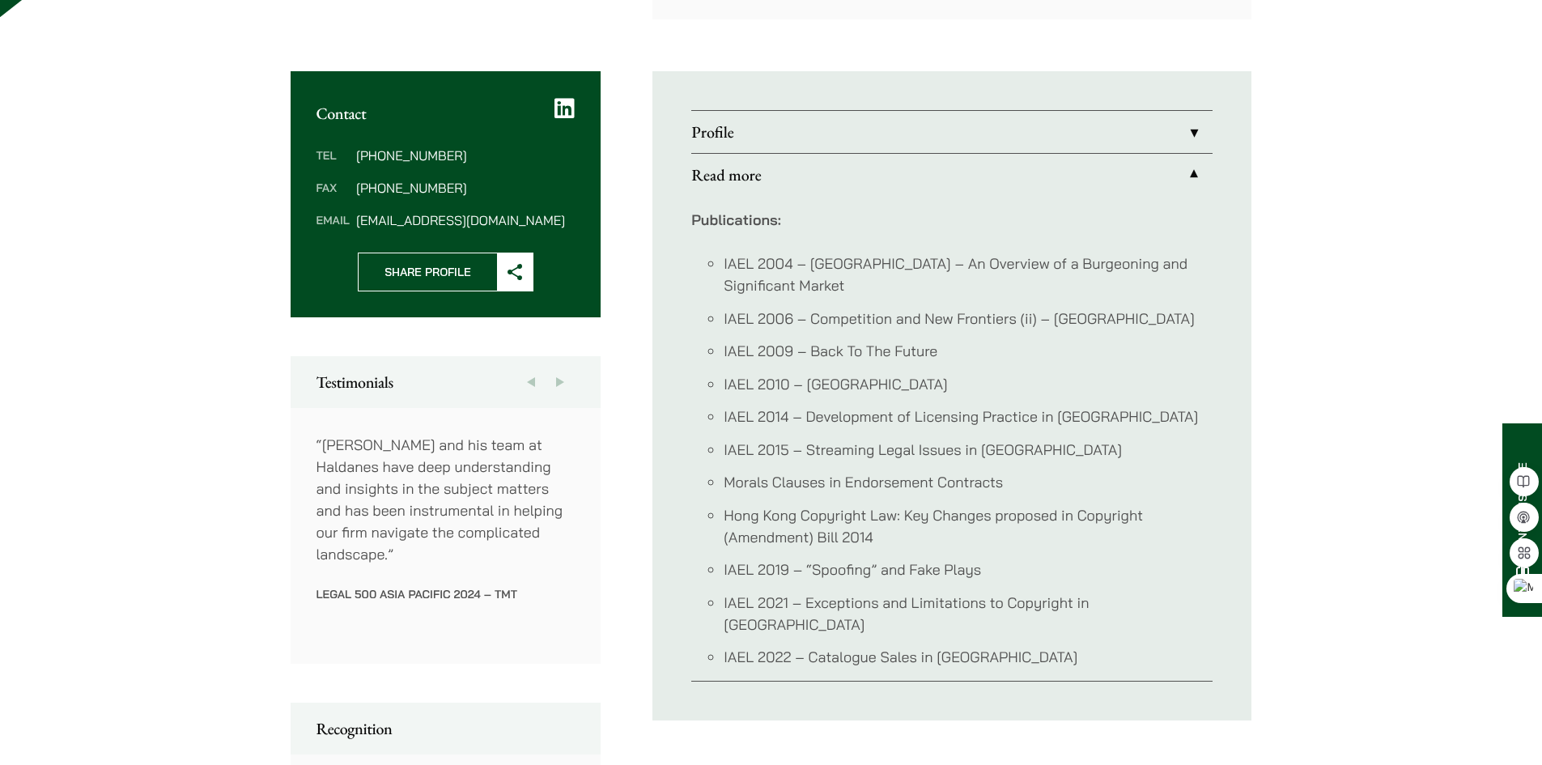
click at [1197, 412] on ul "IAEL 2004 – [GEOGRAPHIC_DATA] – An Overview of a Burgeoning and Significant Mar…" at bounding box center [951, 460] width 521 height 415
click at [800, 155] on link "Read more" at bounding box center [951, 175] width 521 height 42
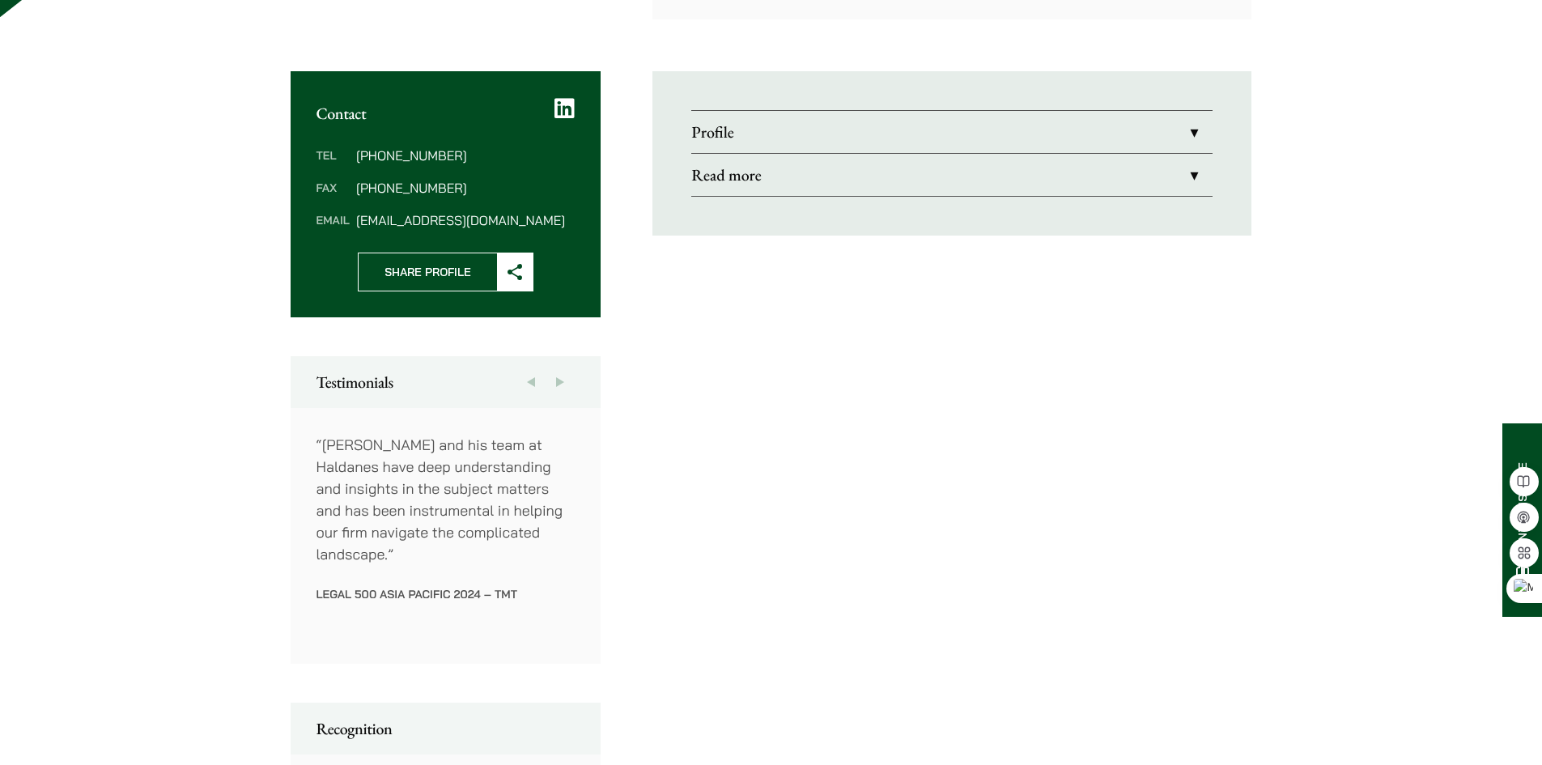
click at [800, 155] on link "Read more" at bounding box center [951, 175] width 521 height 42
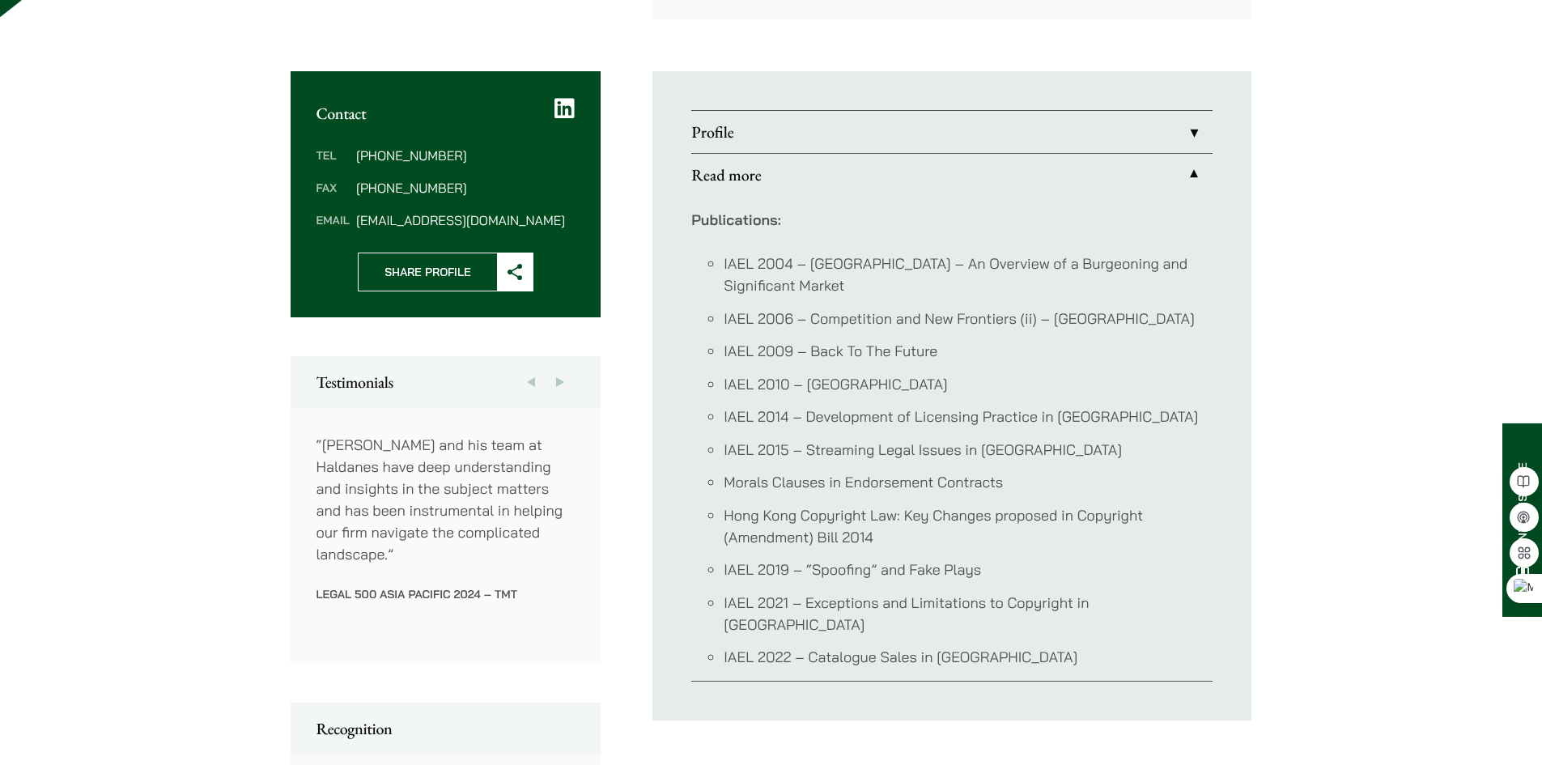
click at [827, 125] on link "Profile" at bounding box center [951, 132] width 521 height 42
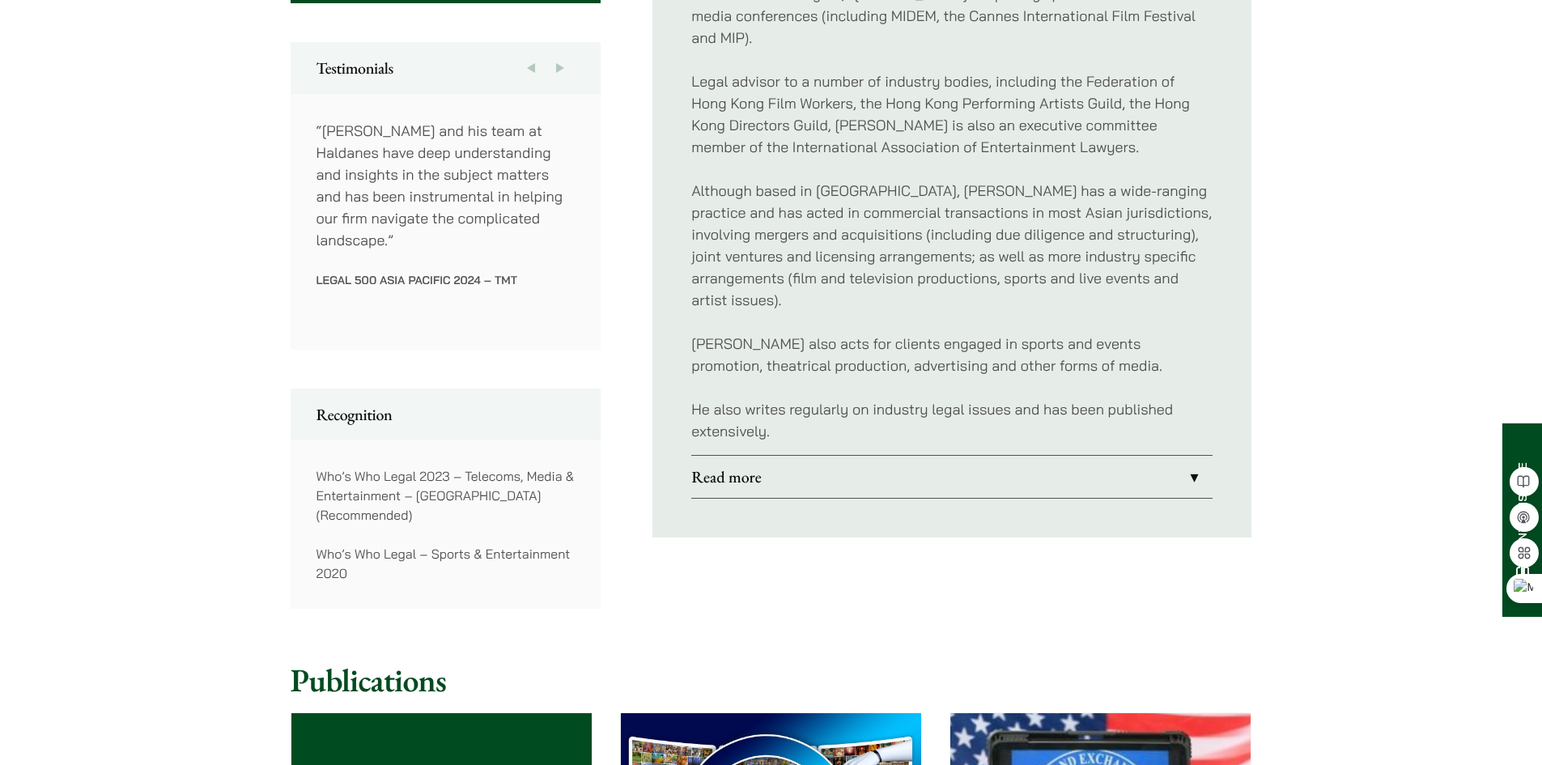
scroll to position [891, 0]
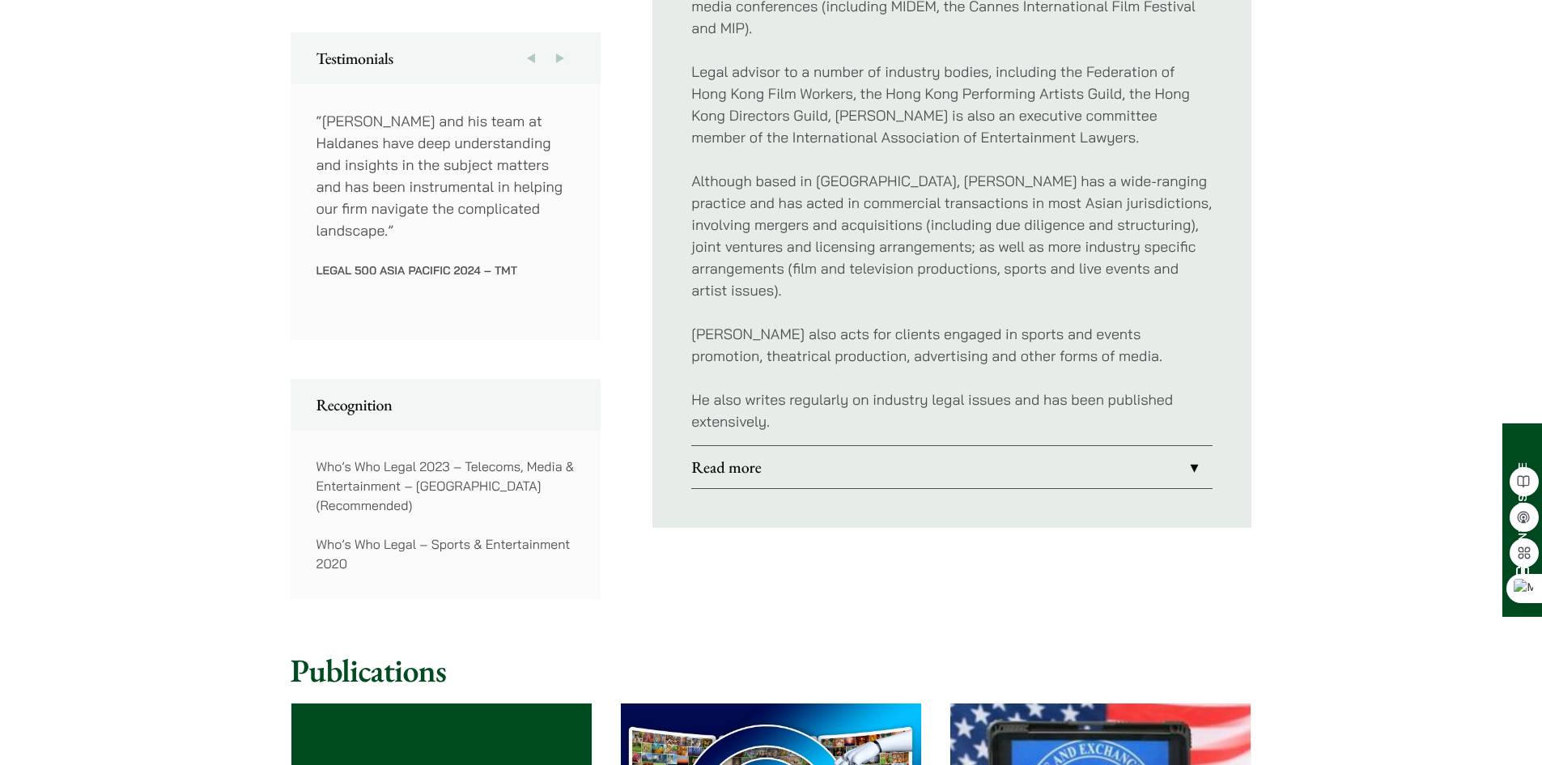
click at [1265, 275] on div "Home » Lawyers » [PERSON_NAME] [PERSON_NAME] Partner Practice Areas Corporate &…" at bounding box center [771, 532] width 1020 height 2494
drag, startPoint x: 832, startPoint y: 412, endPoint x: 772, endPoint y: 385, distance: 66.3
click at [832, 412] on div "[PERSON_NAME] is a corporate, commercial and entertainment lawyer who represent…" at bounding box center [951, 137] width 521 height 616
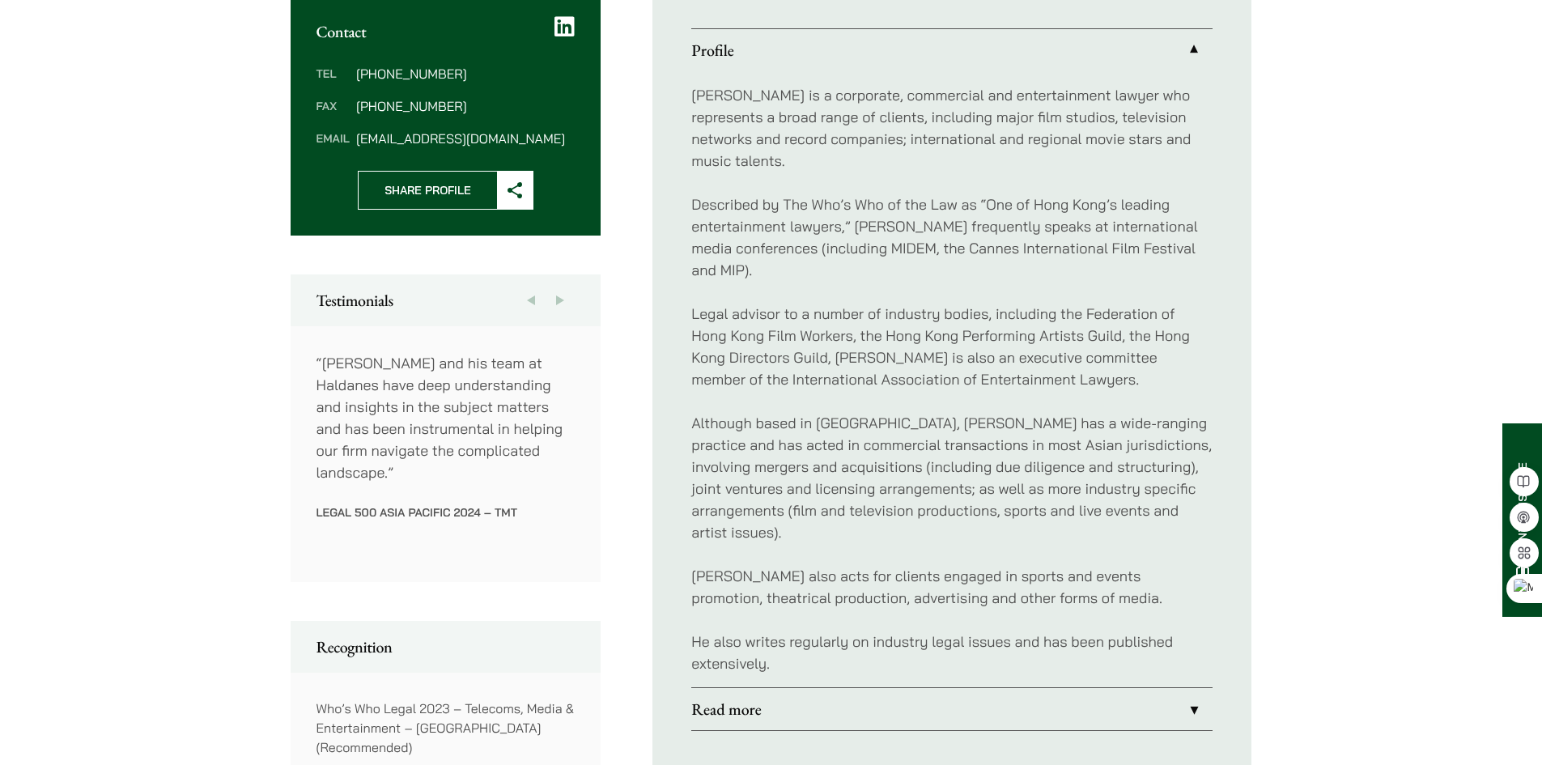
scroll to position [648, 0]
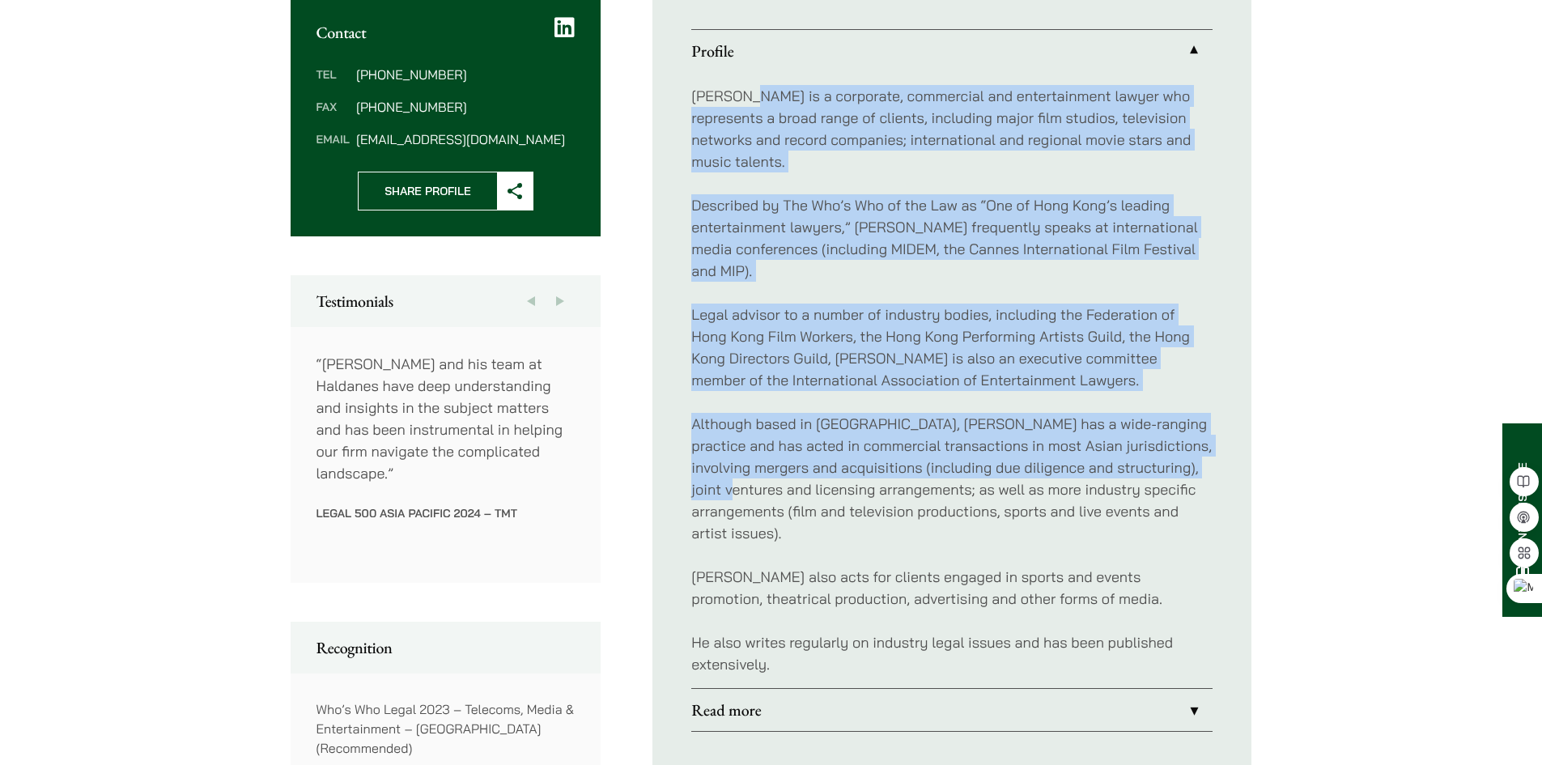
drag, startPoint x: 817, startPoint y: 465, endPoint x: 747, endPoint y: 102, distance: 369.3
click at [747, 102] on div "[PERSON_NAME] is a corporate, commercial and entertainment lawyer who represent…" at bounding box center [951, 380] width 521 height 616
click at [685, 123] on ul "Profile [PERSON_NAME] is a corporate, commercial and entertainment lawyer who r…" at bounding box center [952, 380] width 599 height 780
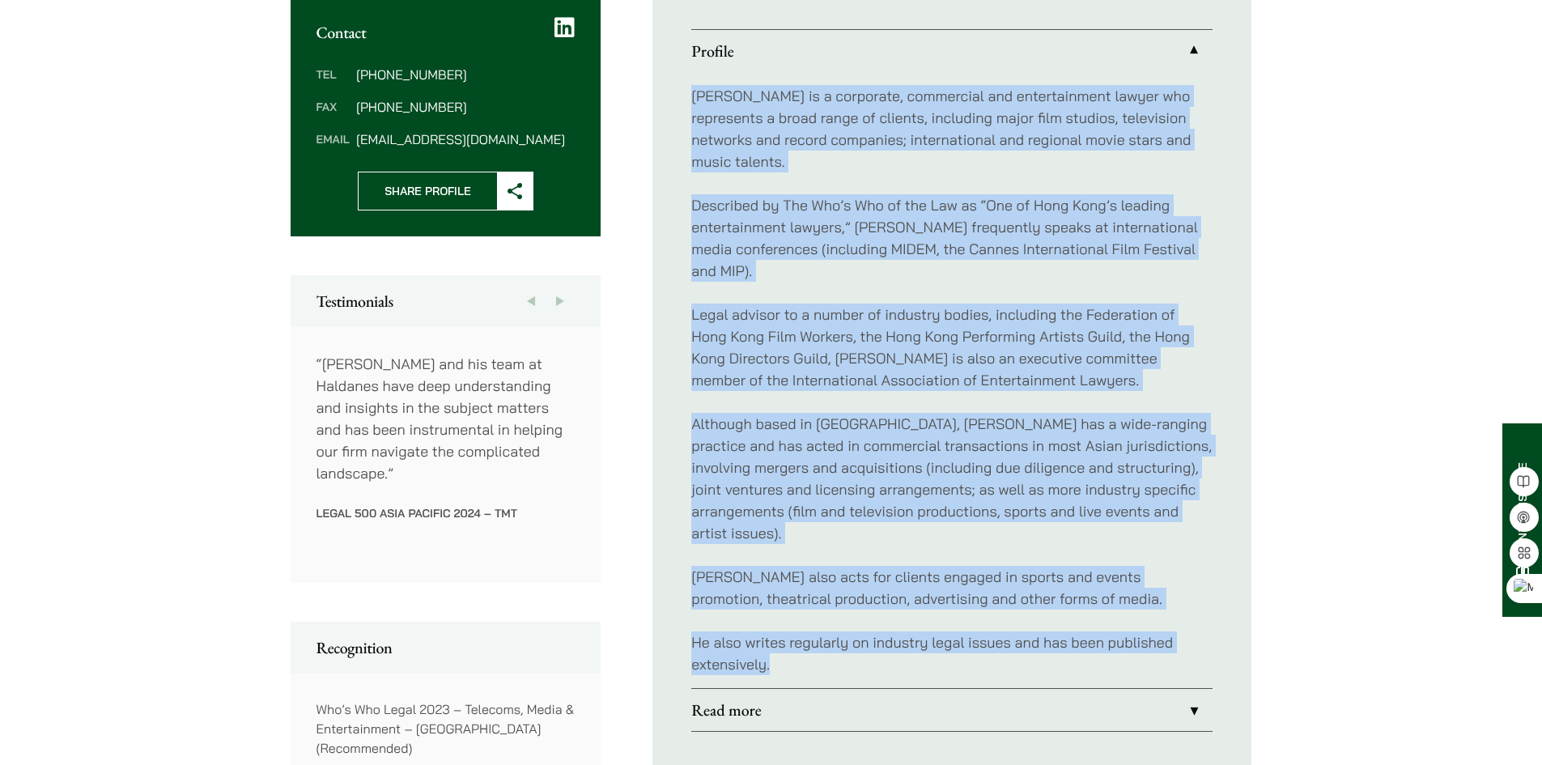
drag, startPoint x: 690, startPoint y: 98, endPoint x: 904, endPoint y: 634, distance: 577.3
click at [904, 634] on ul "Profile [PERSON_NAME] is a corporate, commercial and entertainment lawyer who r…" at bounding box center [952, 380] width 599 height 780
click at [885, 639] on p "He also writes regularly on industry legal issues and has been published extens…" at bounding box center [951, 653] width 521 height 44
drag, startPoint x: 833, startPoint y: 640, endPoint x: 691, endPoint y: 97, distance: 560.6
click at [691, 97] on div "[PERSON_NAME] is a corporate, commercial and entertainment lawyer who represent…" at bounding box center [951, 380] width 521 height 616
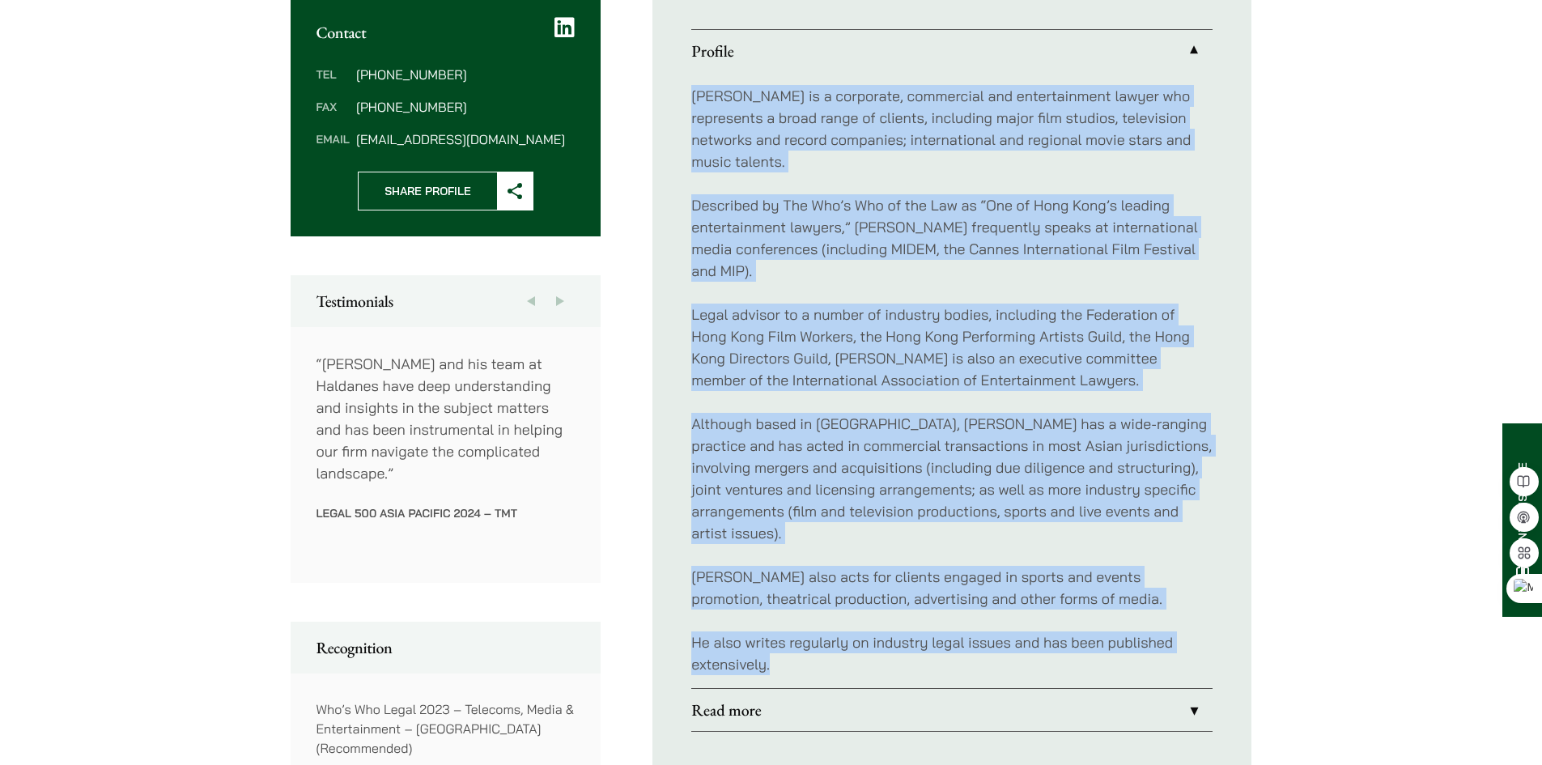
click at [897, 271] on div "[PERSON_NAME] is a corporate, commercial and entertainment lawyer who represent…" at bounding box center [951, 380] width 521 height 616
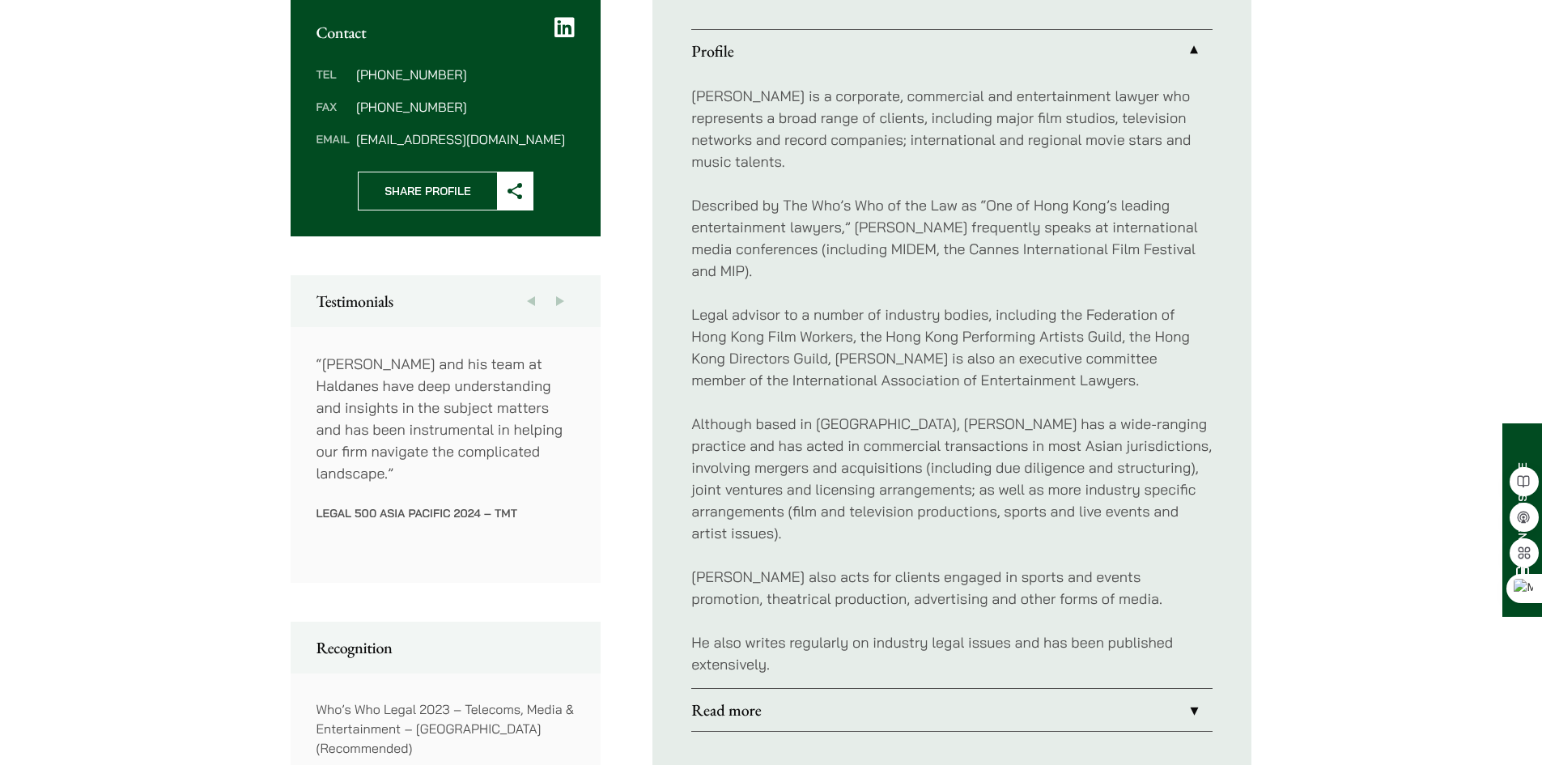
click at [897, 274] on div "[PERSON_NAME] is a corporate, commercial and entertainment lawyer who represent…" at bounding box center [951, 380] width 521 height 616
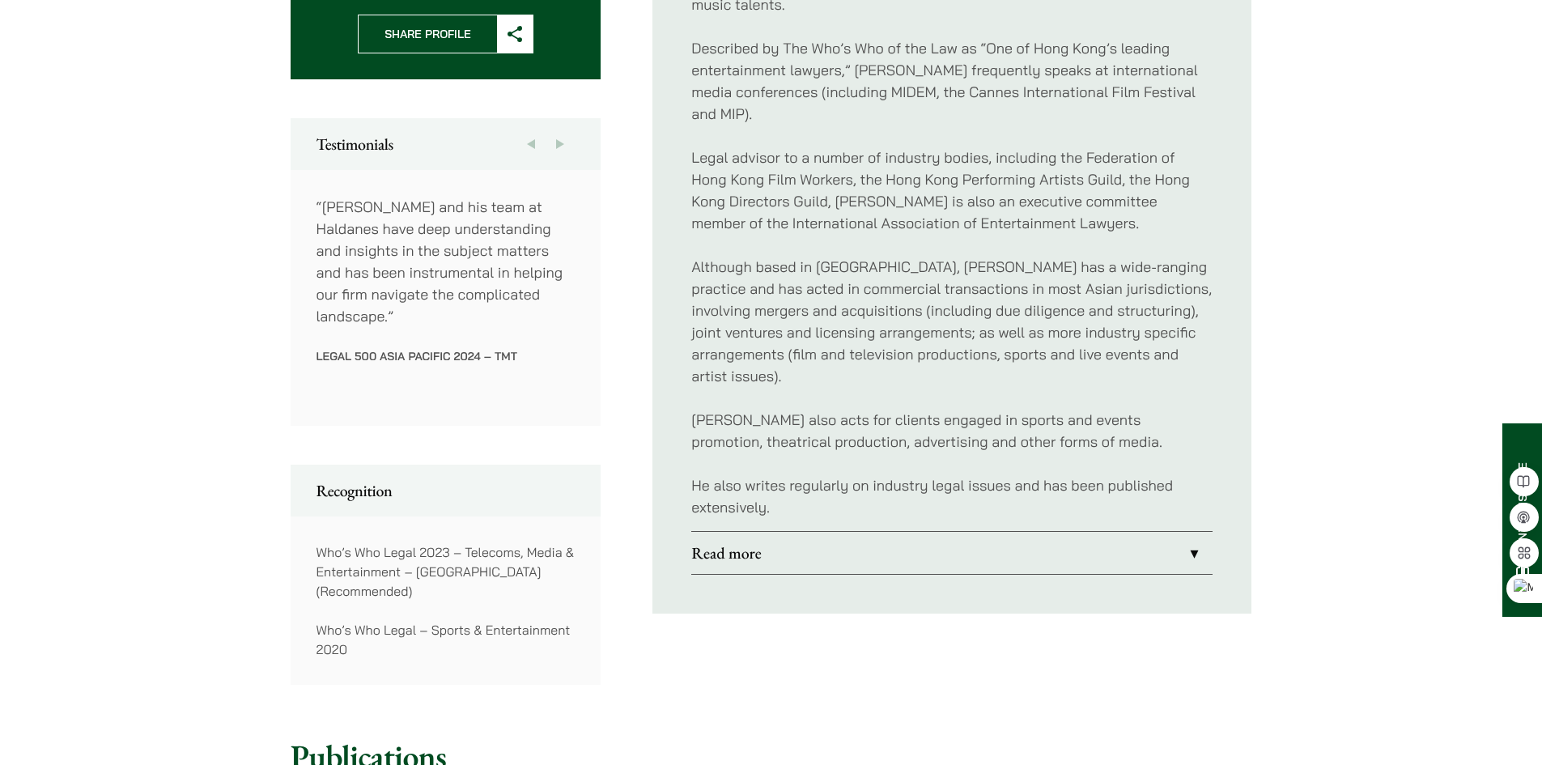
scroll to position [810, 0]
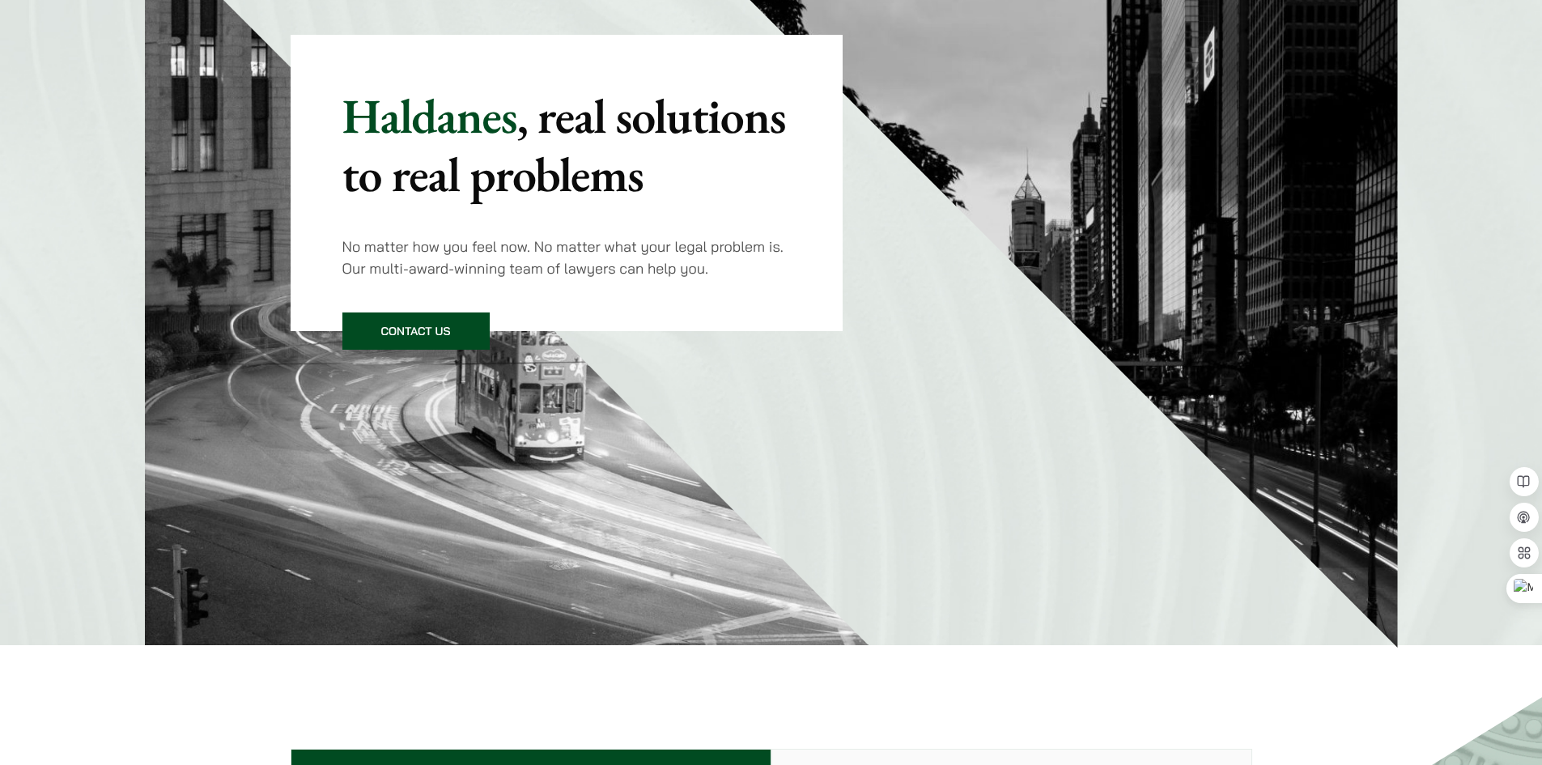
click at [1473, 196] on div "Haldanes , real solutions to real problems No matter how you feel now. No matte…" at bounding box center [771, 303] width 1542 height 683
